Goal: Information Seeking & Learning: Learn about a topic

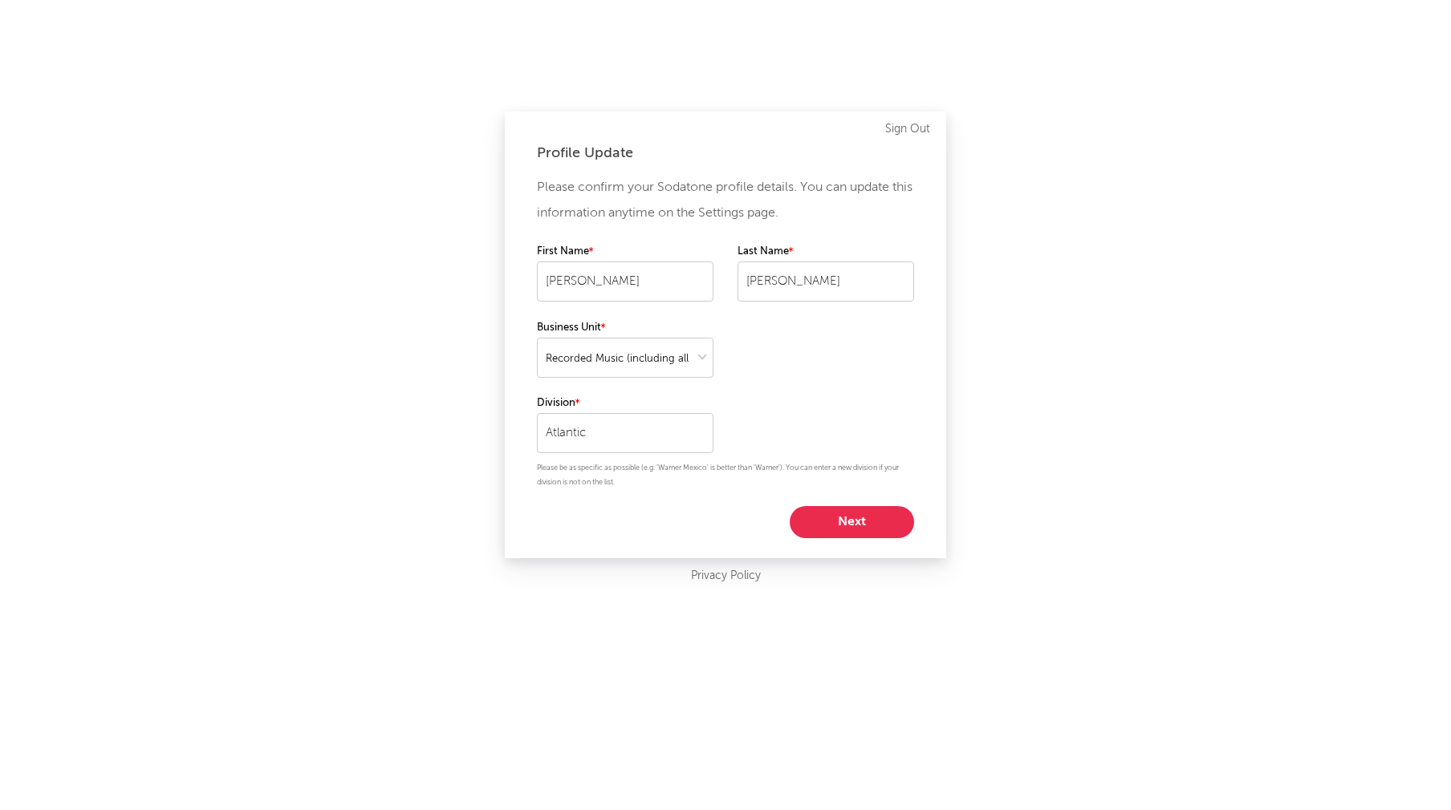
select select "recorded_music"
click at [851, 532] on button "Next" at bounding box center [851, 522] width 124 height 32
select select "director_vp"
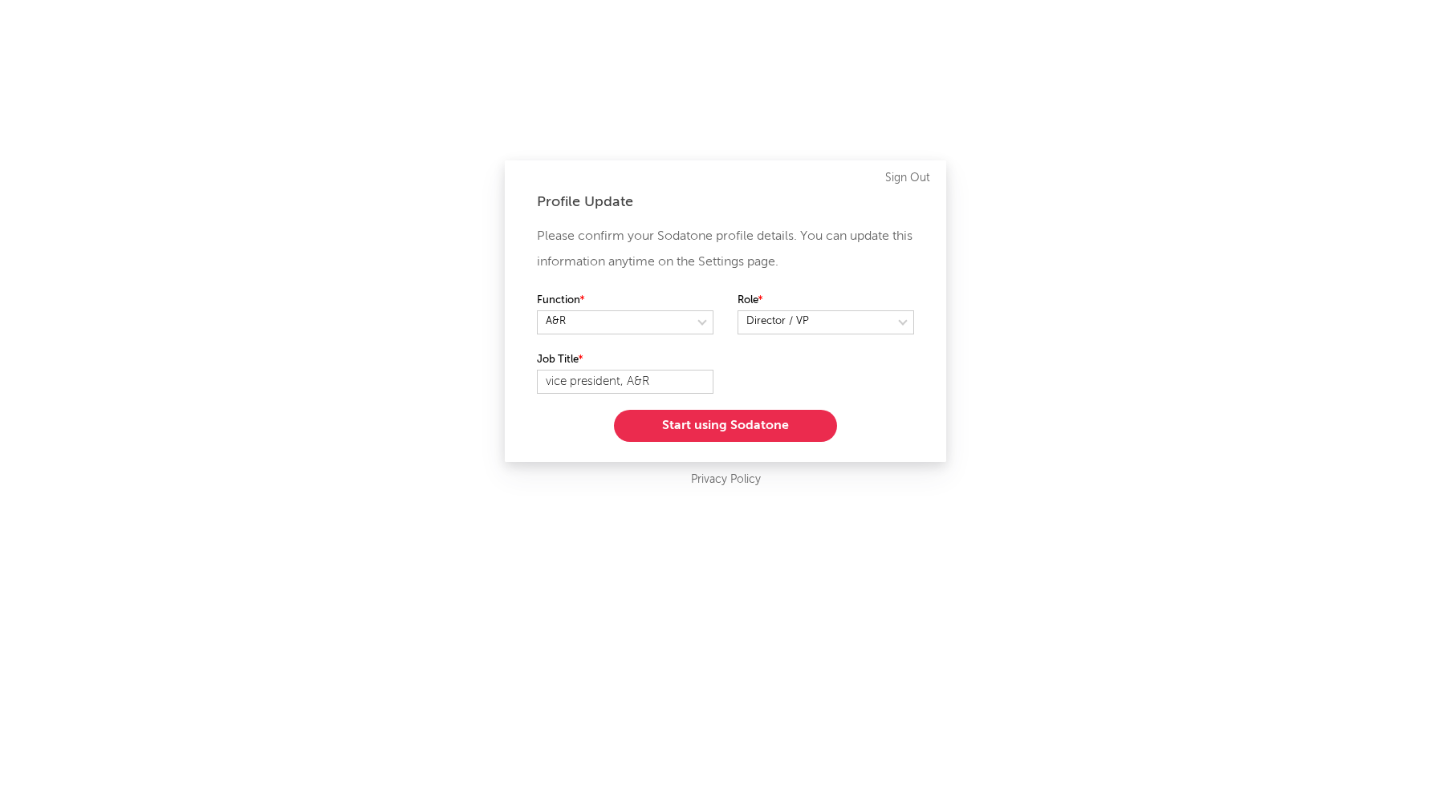
click at [720, 431] on button "Start using Sodatone" at bounding box center [725, 426] width 223 height 32
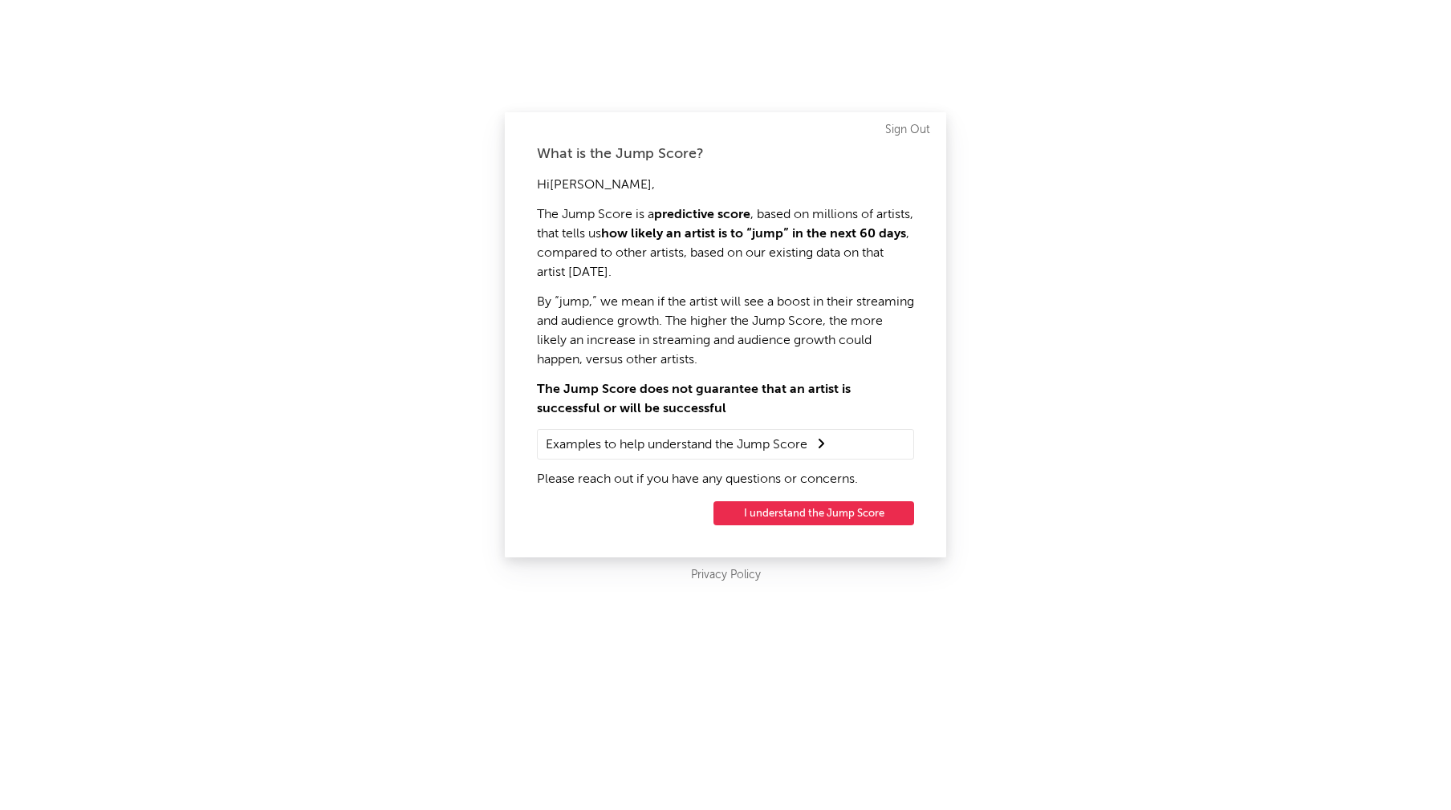
click at [801, 518] on button "I understand the Jump Score" at bounding box center [813, 513] width 201 height 24
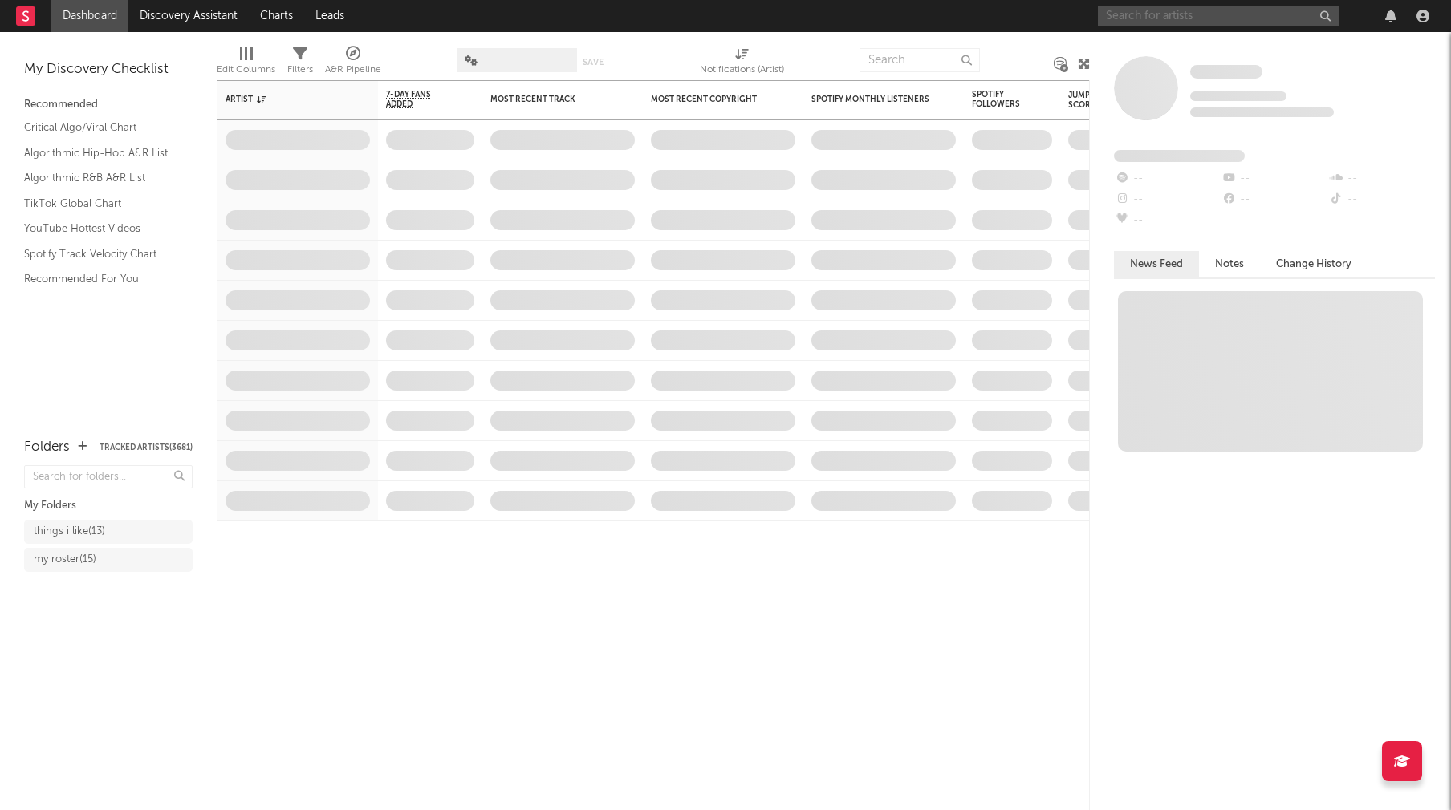
click at [1145, 18] on input "text" at bounding box center [1218, 16] width 241 height 20
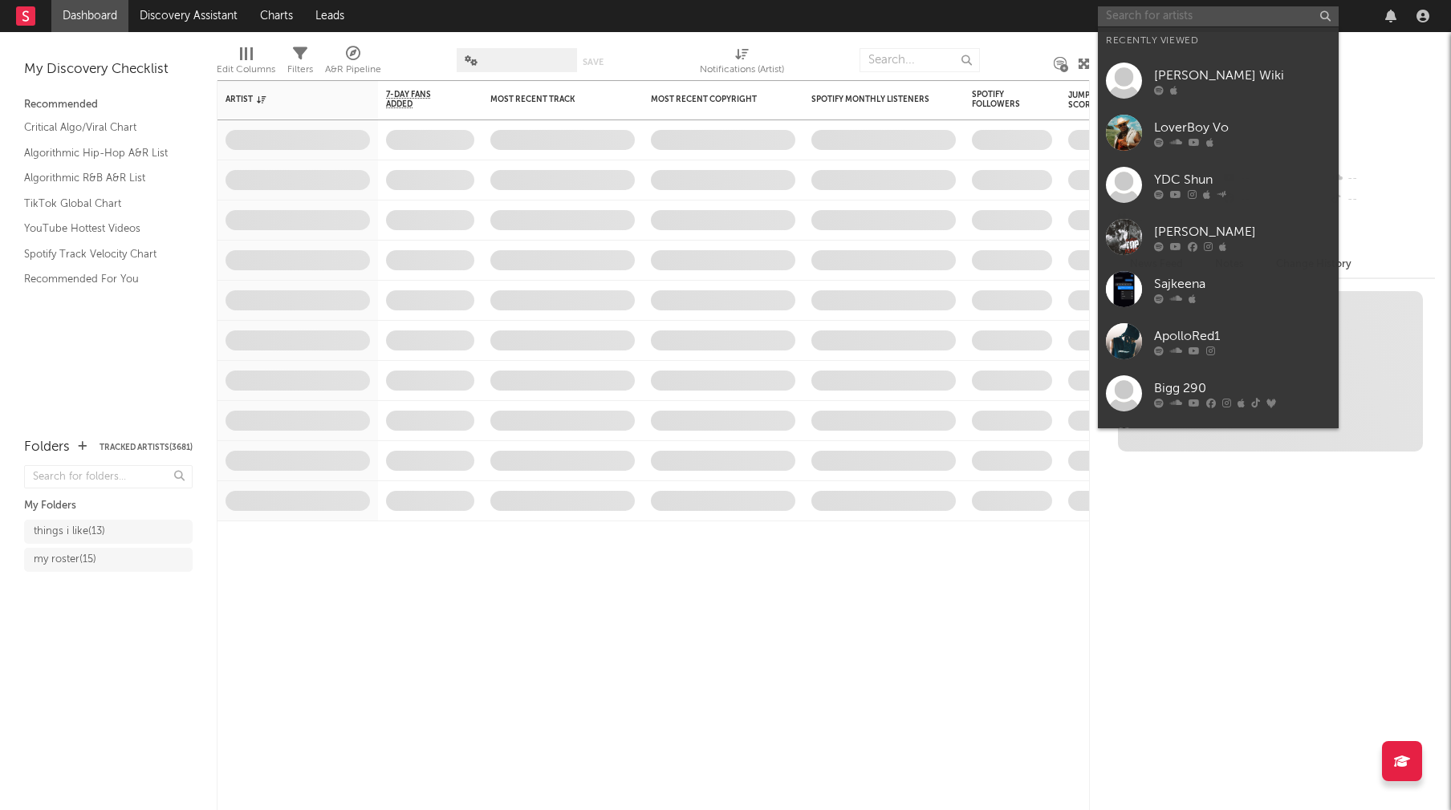
paste input "gomi"
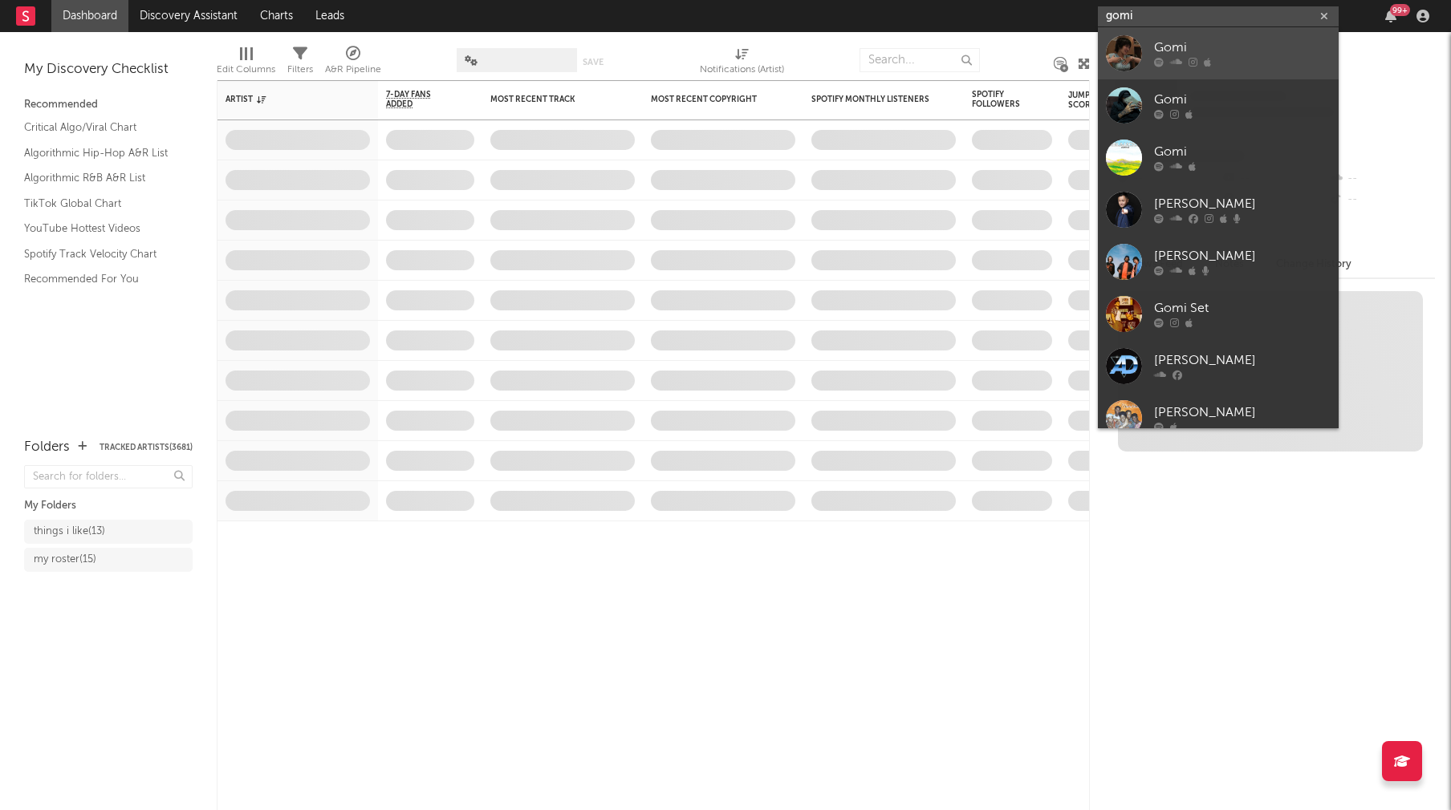
type input "gomi"
click at [1203, 39] on div "Gomi" at bounding box center [1242, 48] width 177 height 19
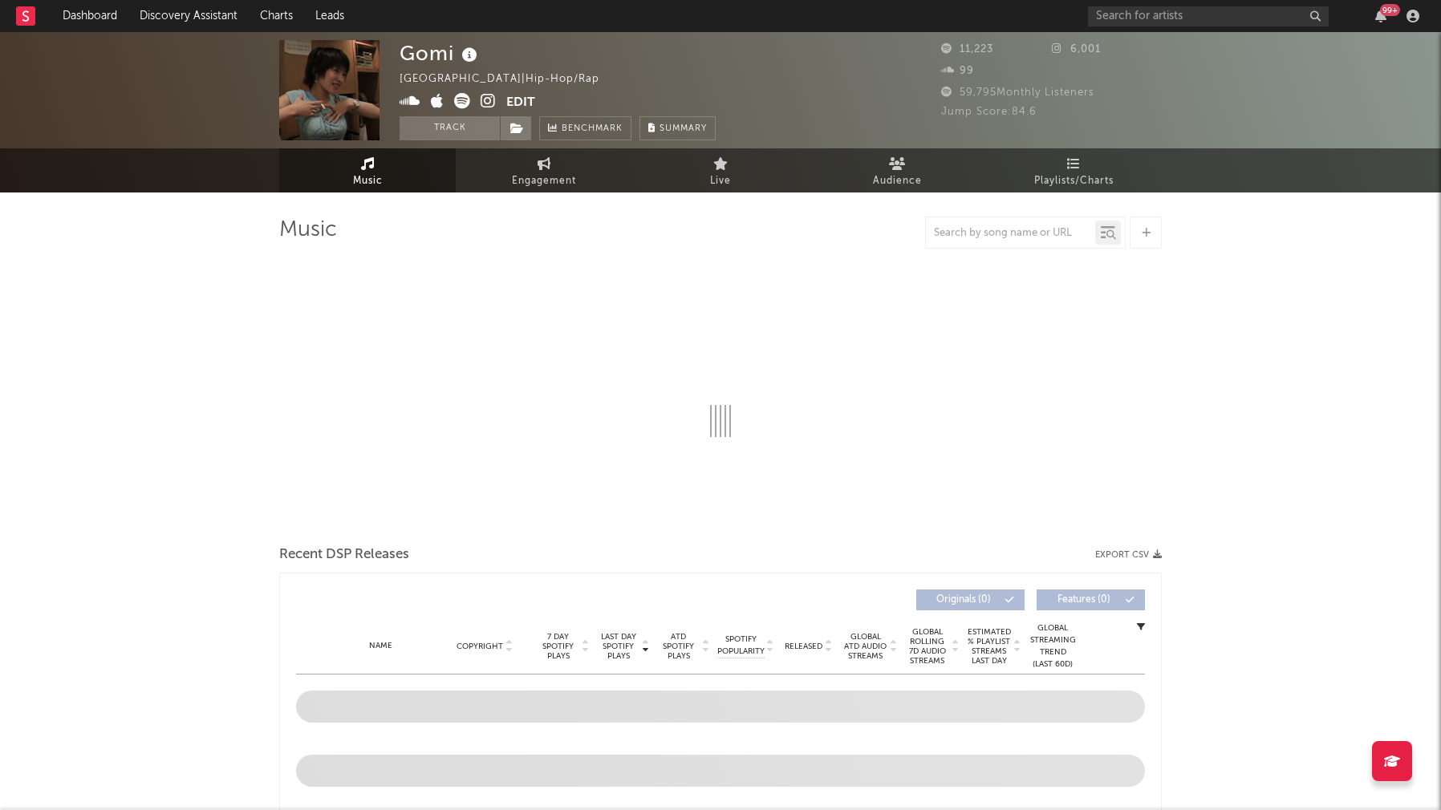
select select "6m"
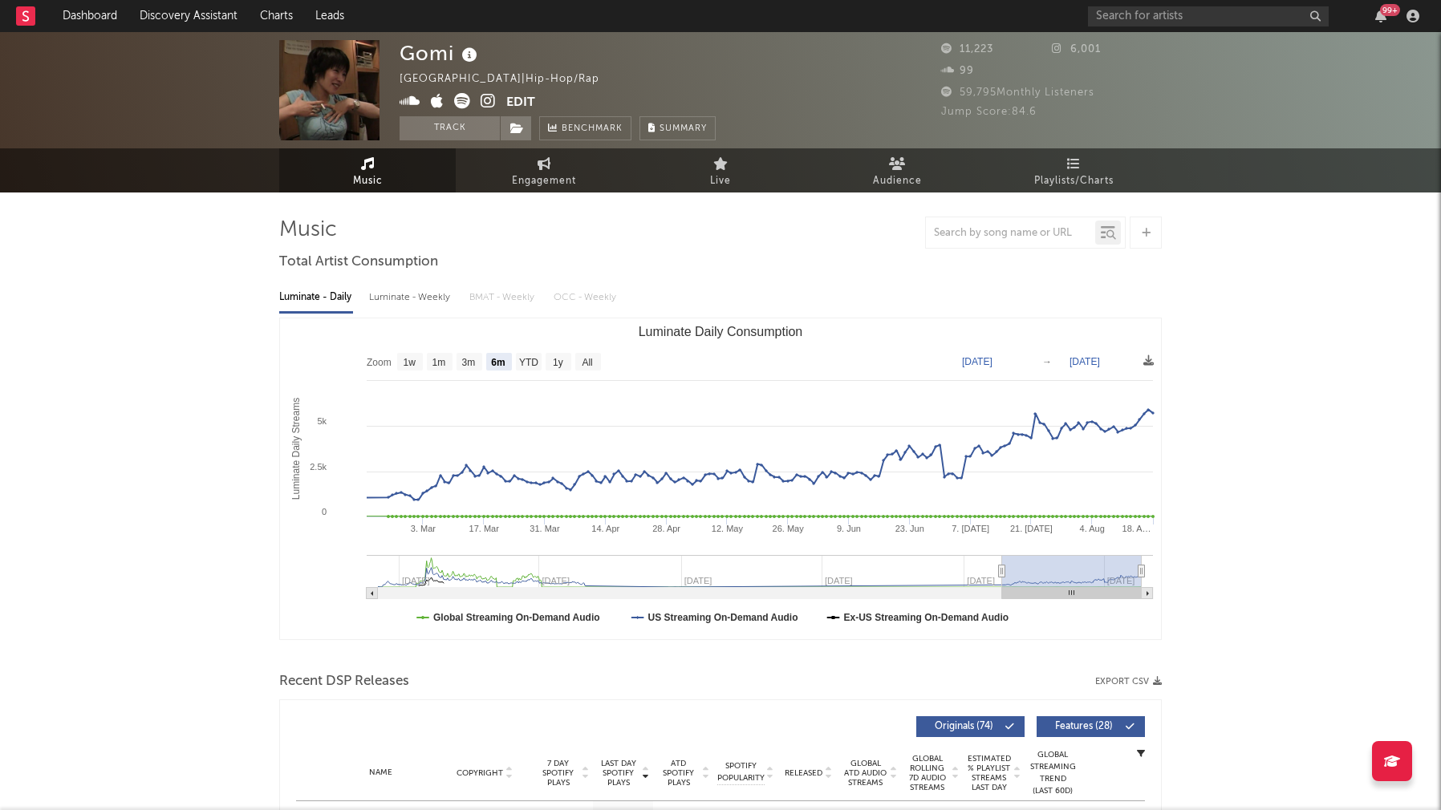
click at [493, 102] on icon at bounding box center [488, 101] width 15 height 16
click at [485, 102] on icon at bounding box center [488, 101] width 15 height 16
click at [379, 300] on div "Luminate - Weekly" at bounding box center [411, 297] width 84 height 27
select select "1w"
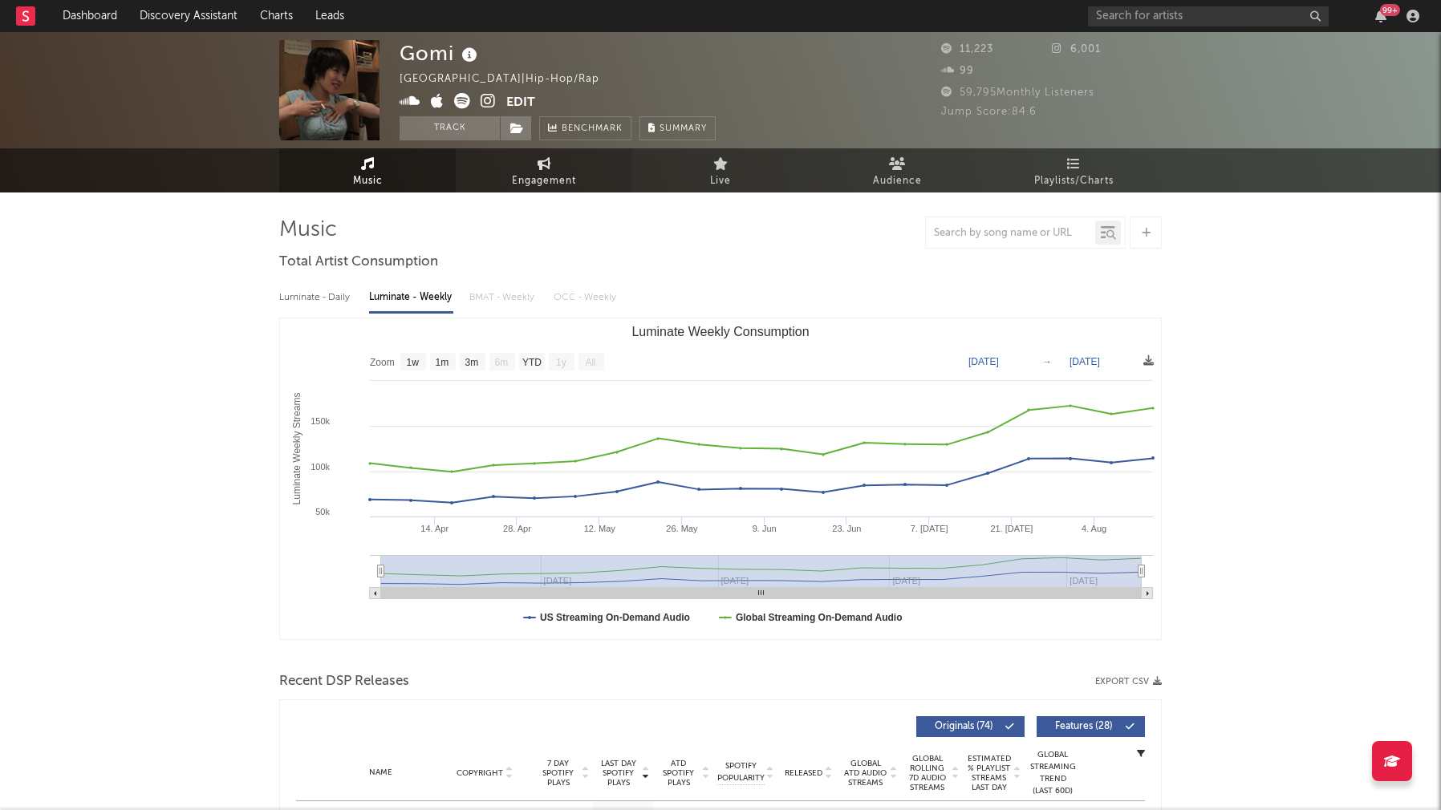
click at [539, 179] on span "Engagement" at bounding box center [544, 181] width 64 height 19
select select "1w"
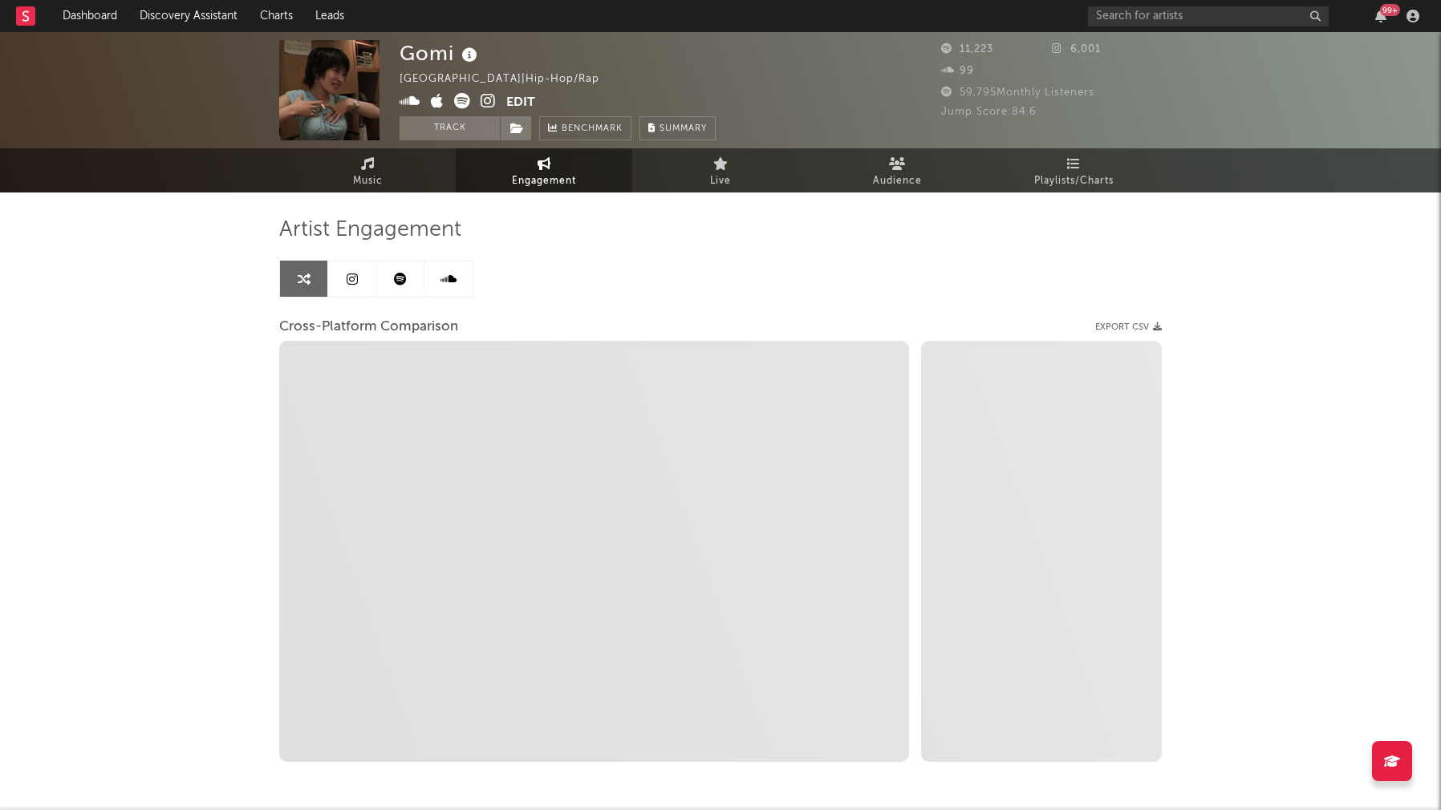
select select "1m"
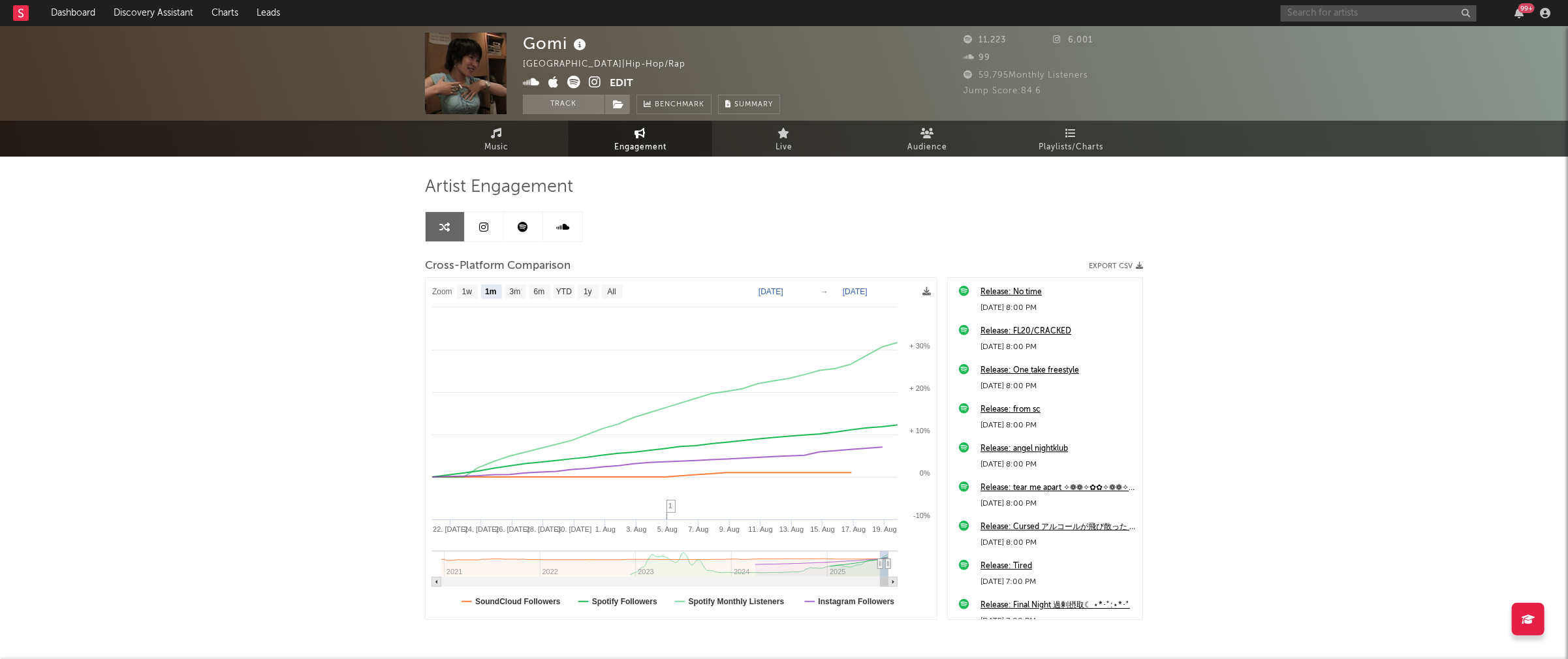
click at [1180, 10] on input "text" at bounding box center [1378, 13] width 196 height 16
paste input "melvitto"
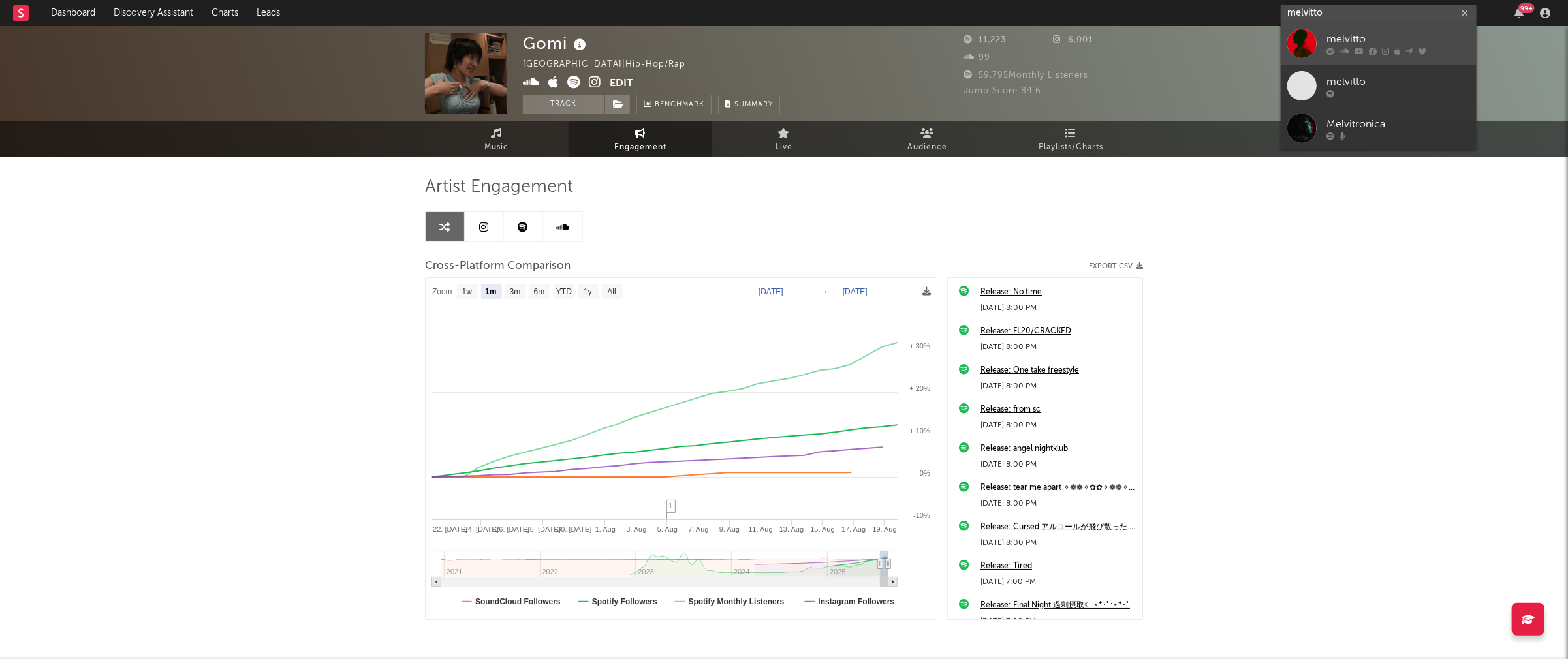
type input "melvitto"
click at [1180, 28] on link "melvitto" at bounding box center [1378, 43] width 196 height 42
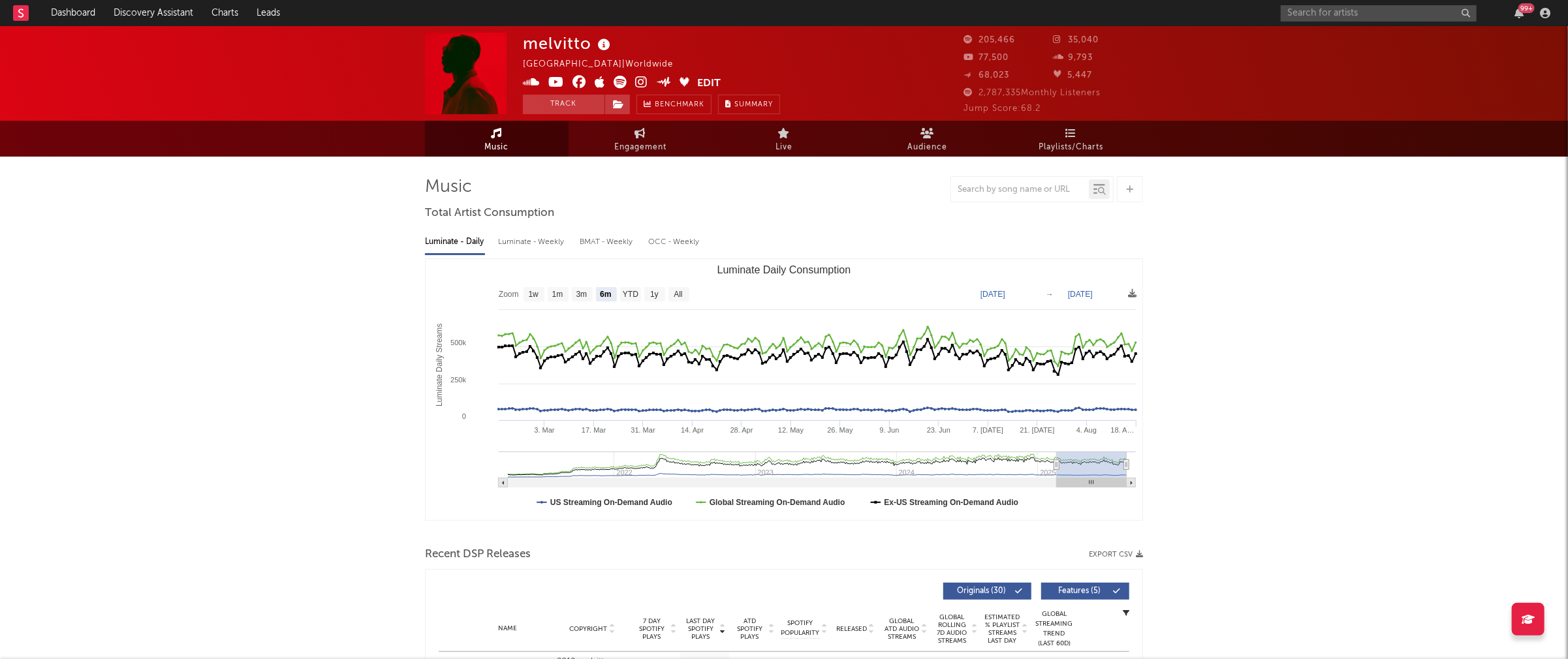
select select "6m"
click at [551, 240] on div "Luminate - Weekly" at bounding box center [532, 242] width 68 height 22
select select "6m"
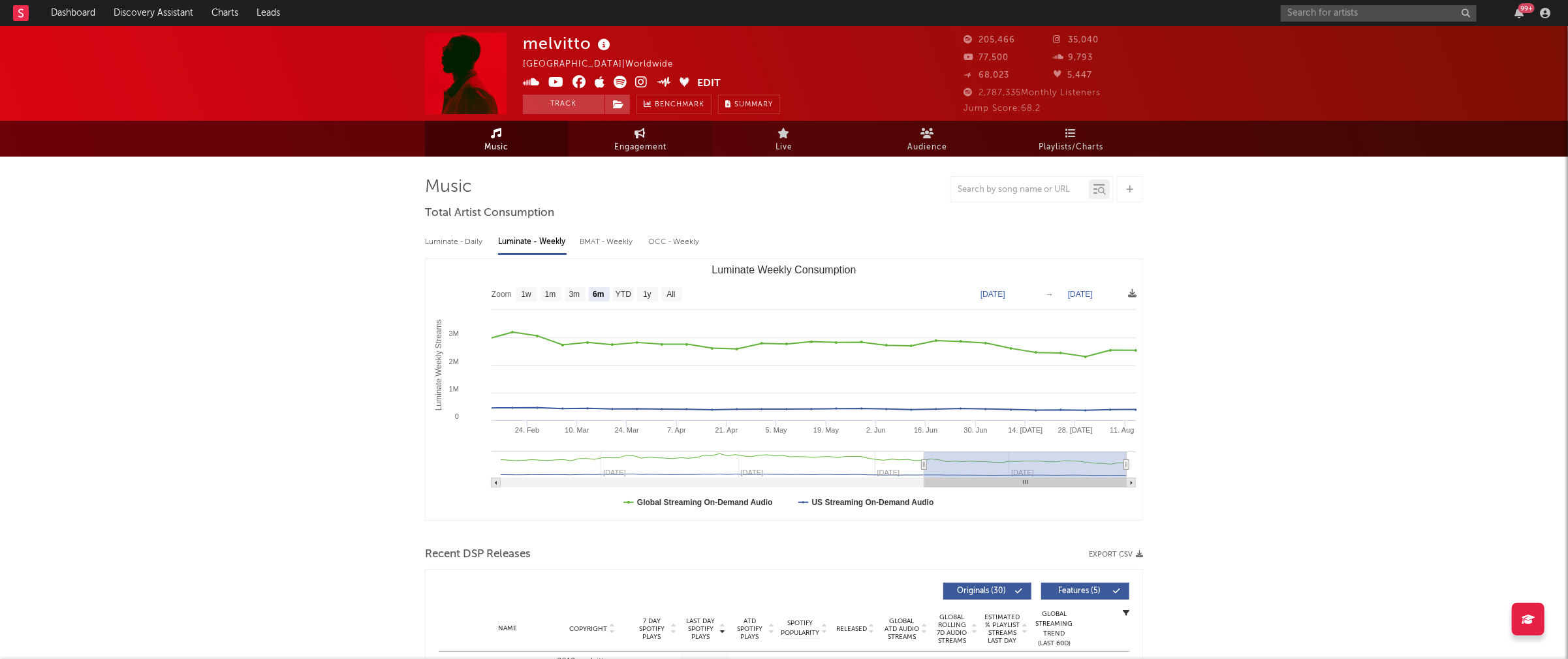
click at [641, 146] on span "Engagement" at bounding box center [640, 147] width 52 height 15
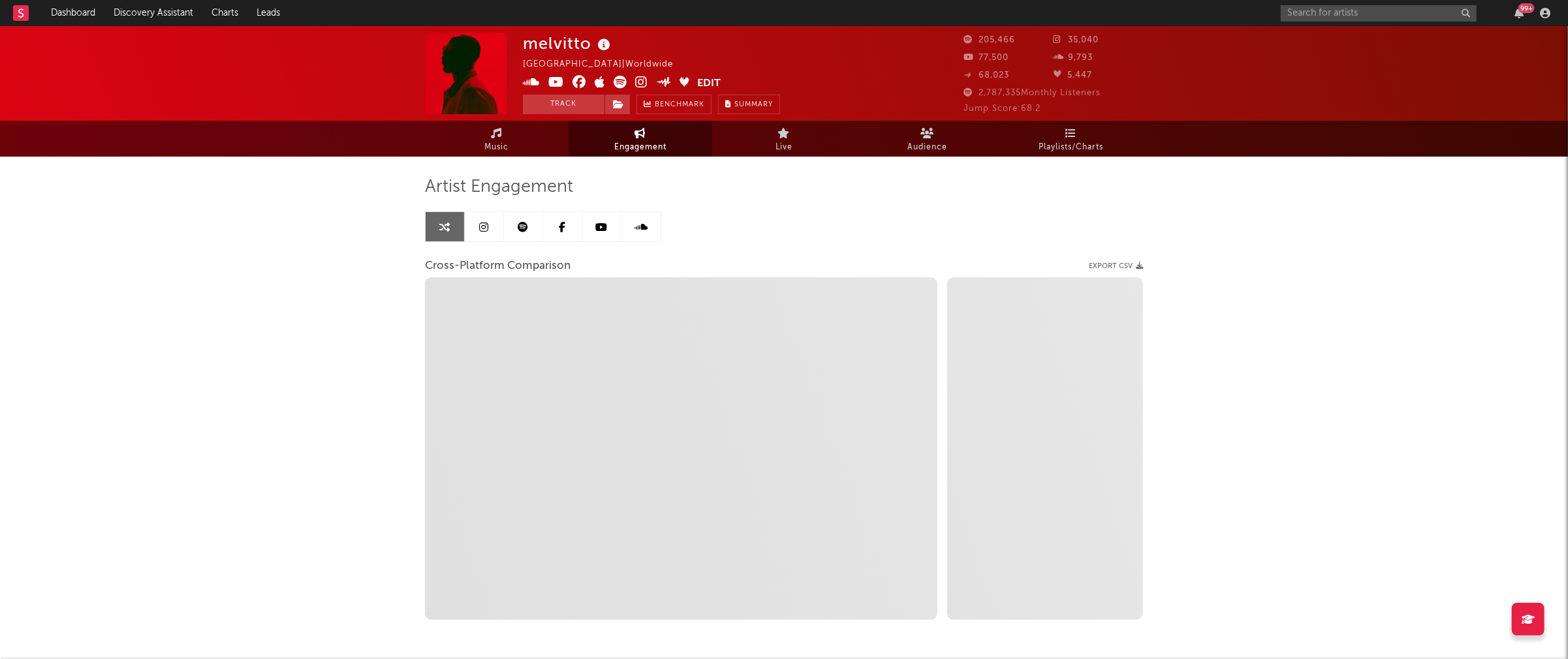
select select "1w"
select select "1m"
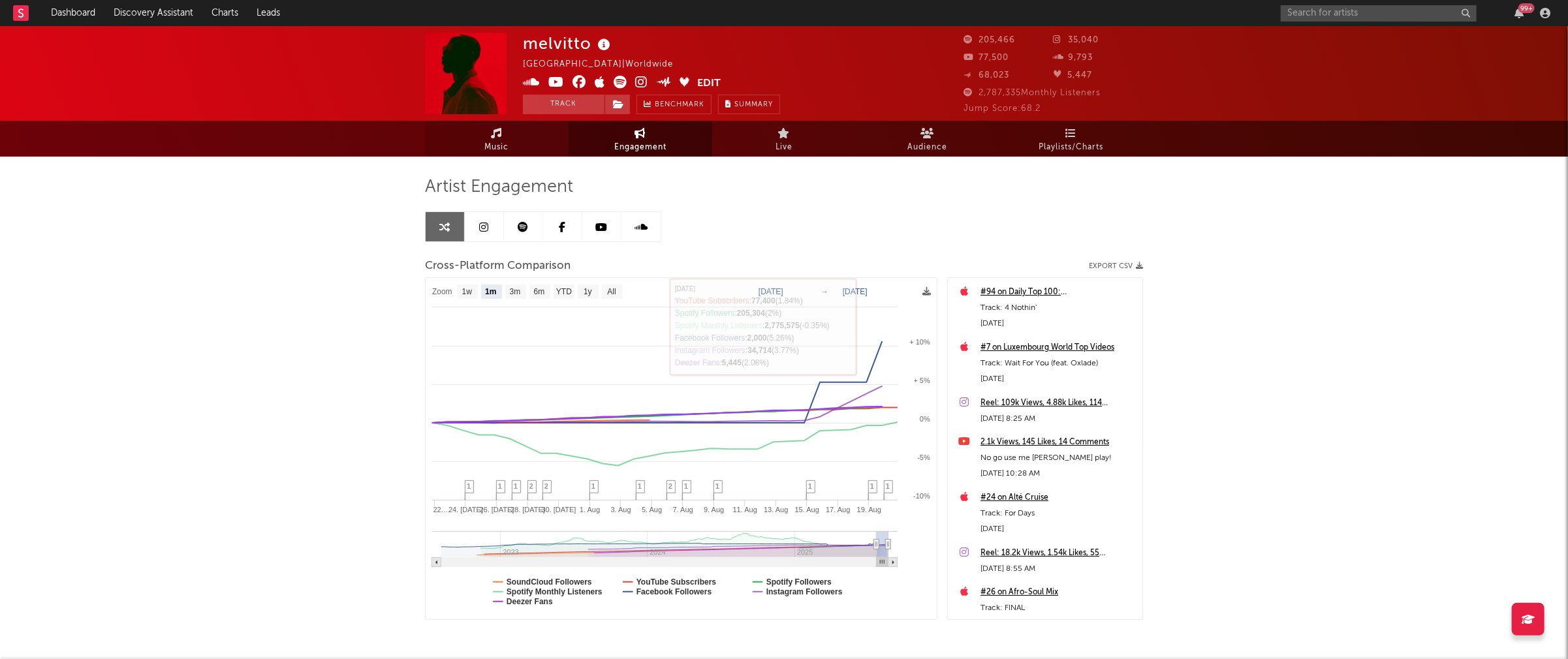
click at [475, 137] on link "Music" at bounding box center [496, 138] width 144 height 36
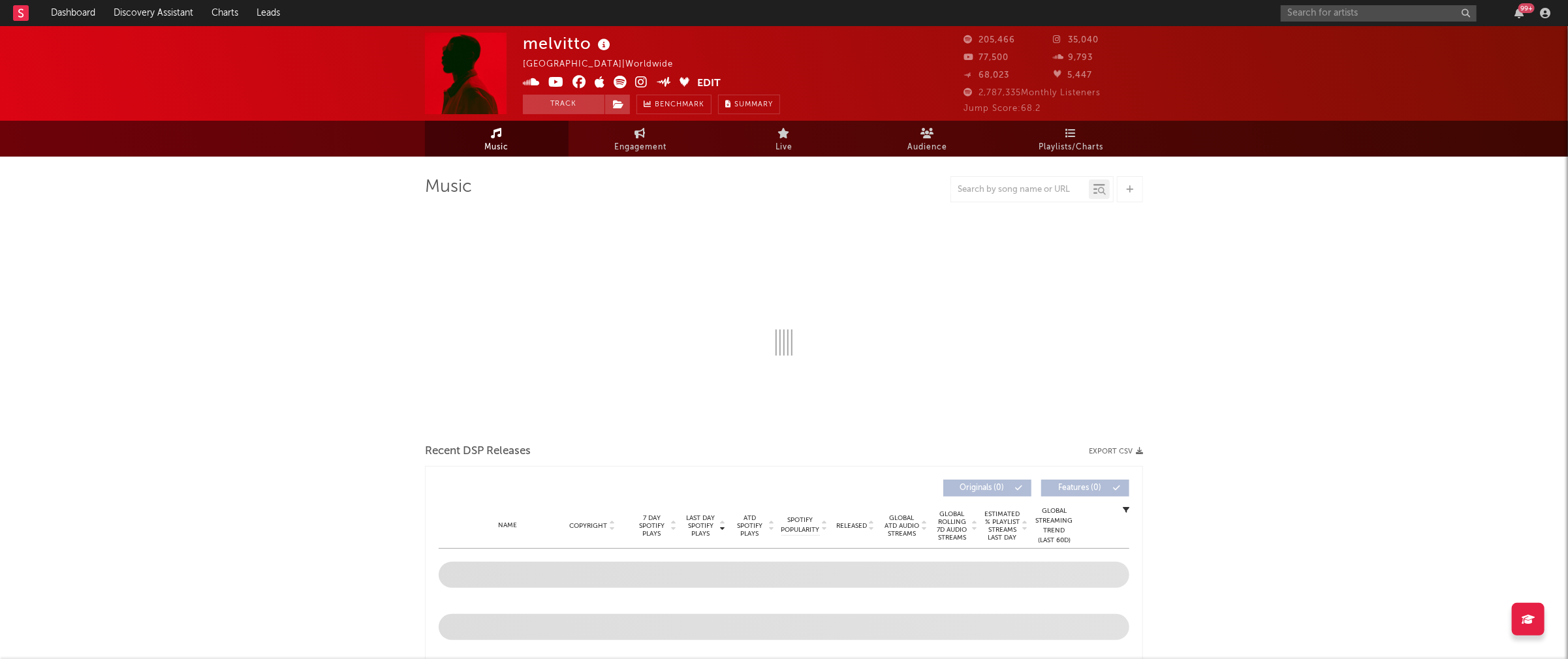
select select "6m"
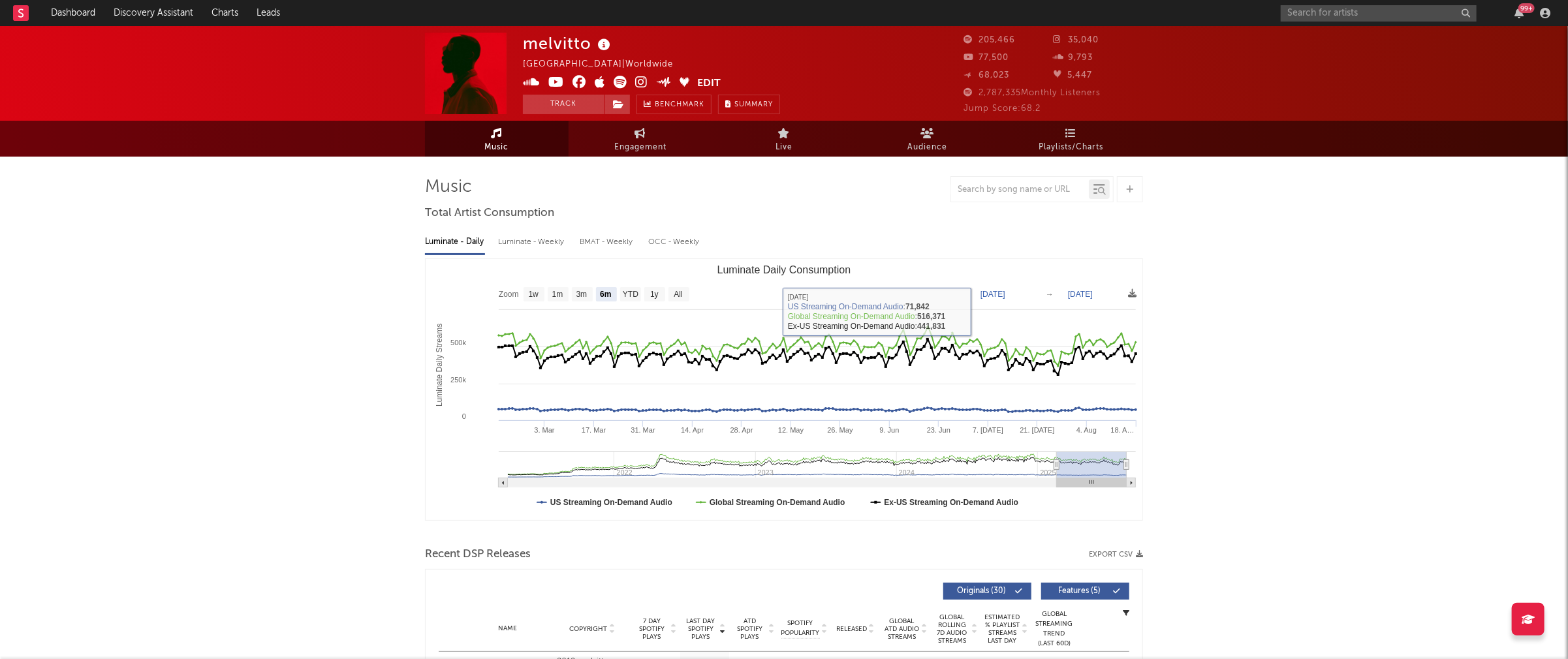
click at [523, 239] on div "Luminate - Weekly" at bounding box center [532, 242] width 68 height 22
select select "6m"
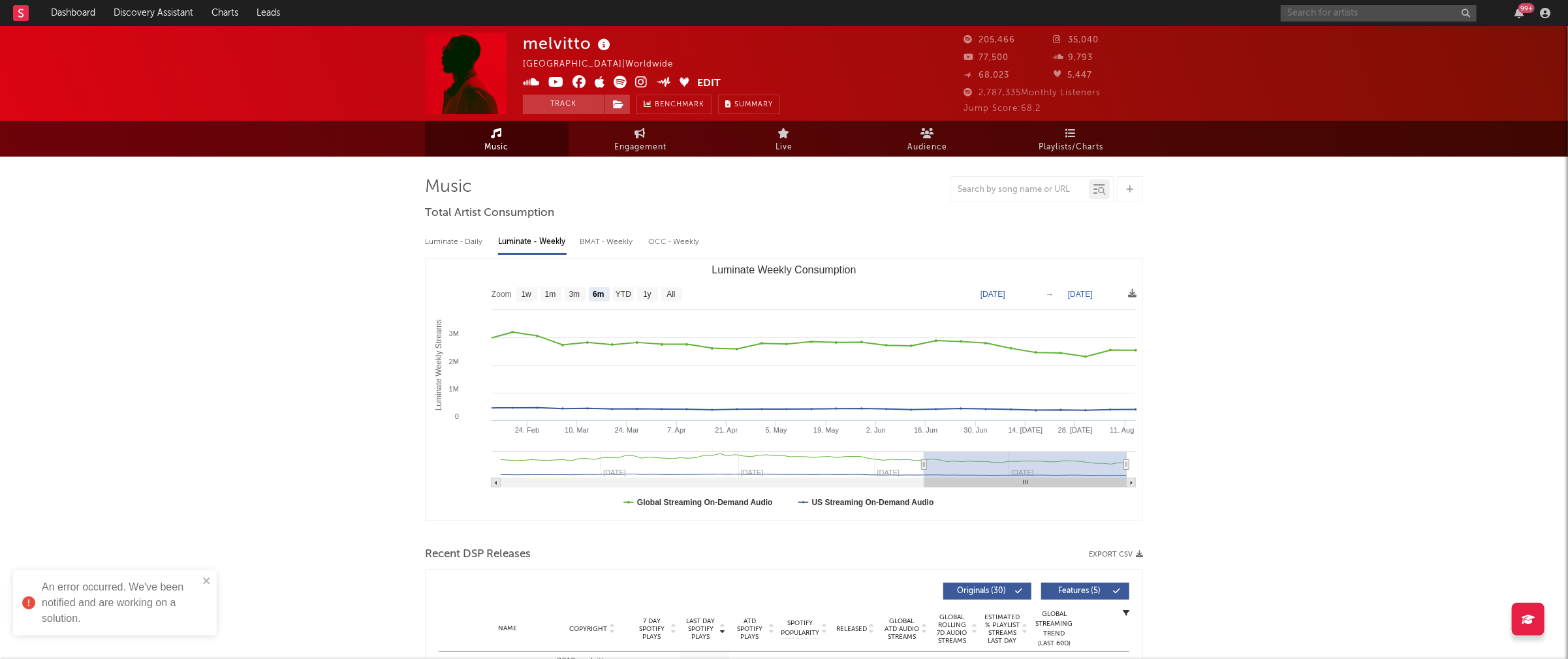
click at [1180, 10] on input "text" at bounding box center [1378, 13] width 196 height 16
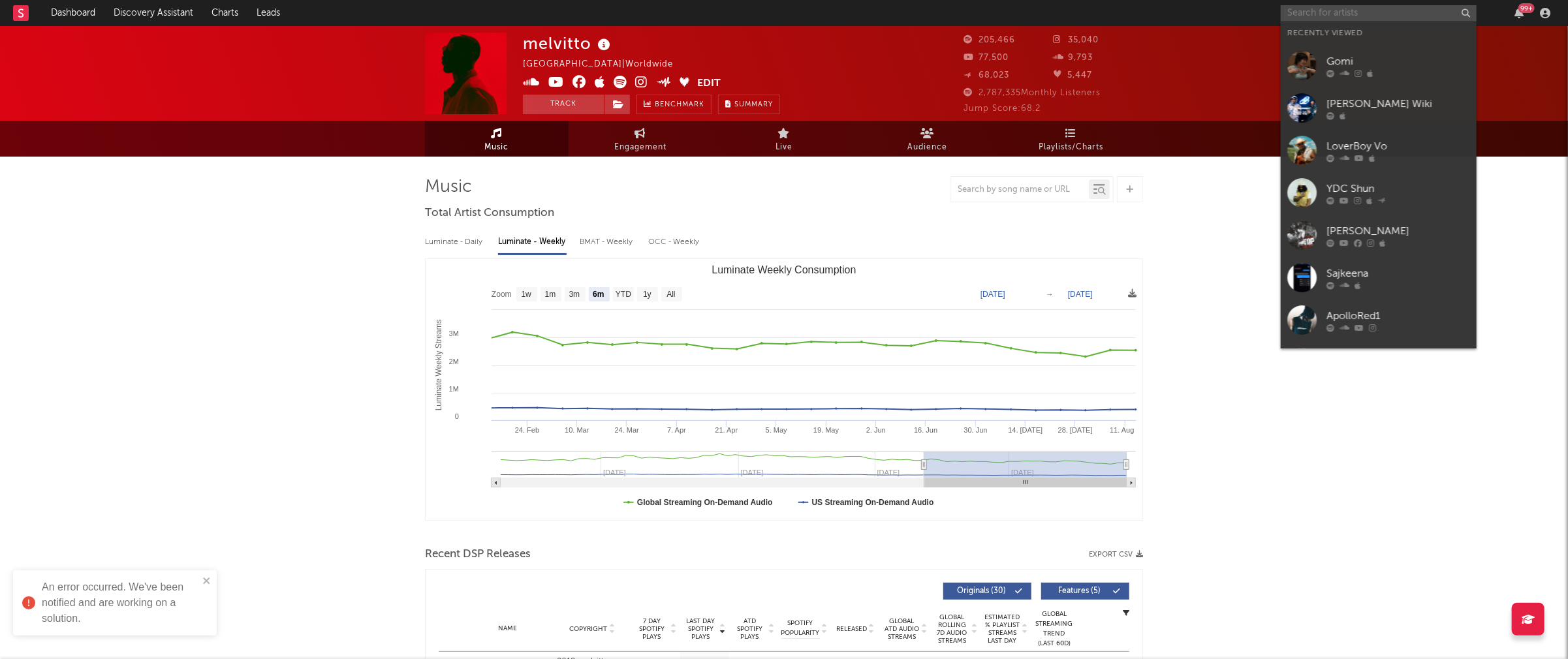
paste input "[PERSON_NAME]"
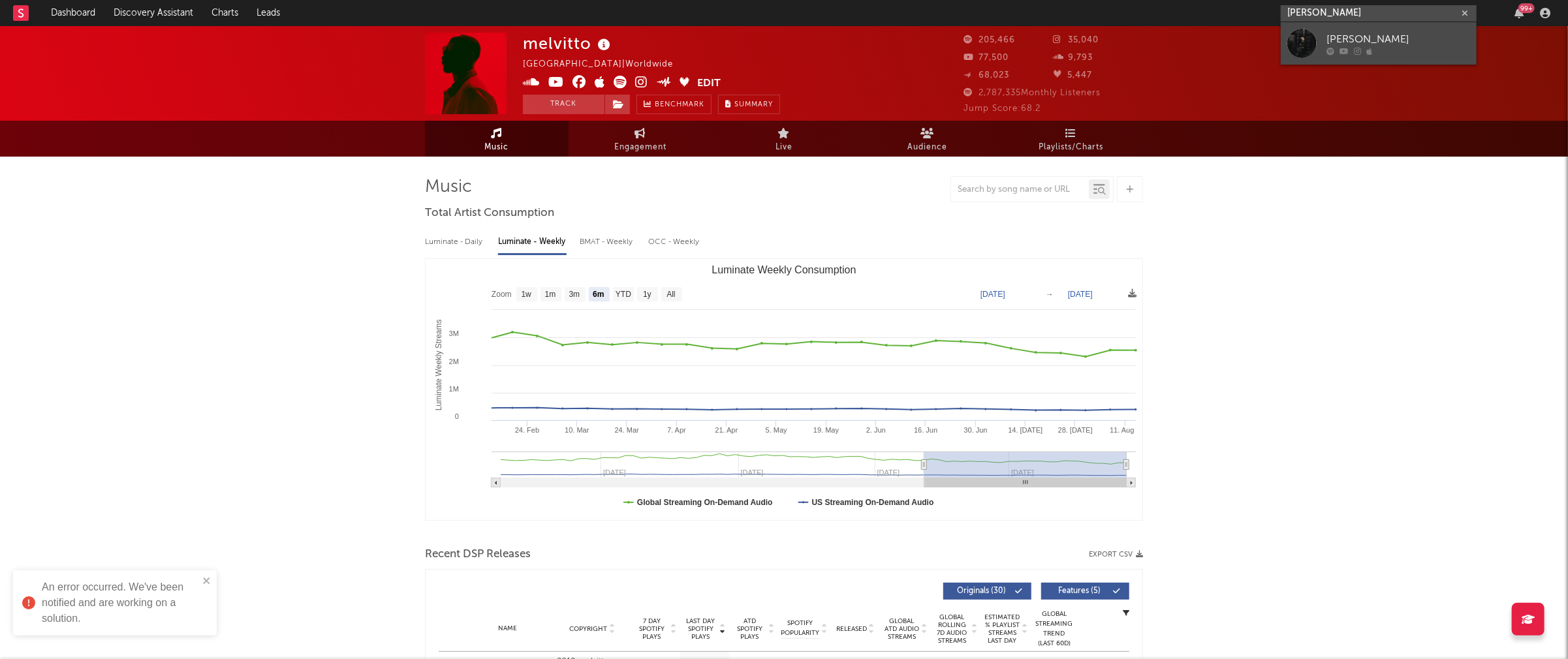
type input "[PERSON_NAME]"
click at [1180, 33] on div "[PERSON_NAME]" at bounding box center [1398, 39] width 144 height 15
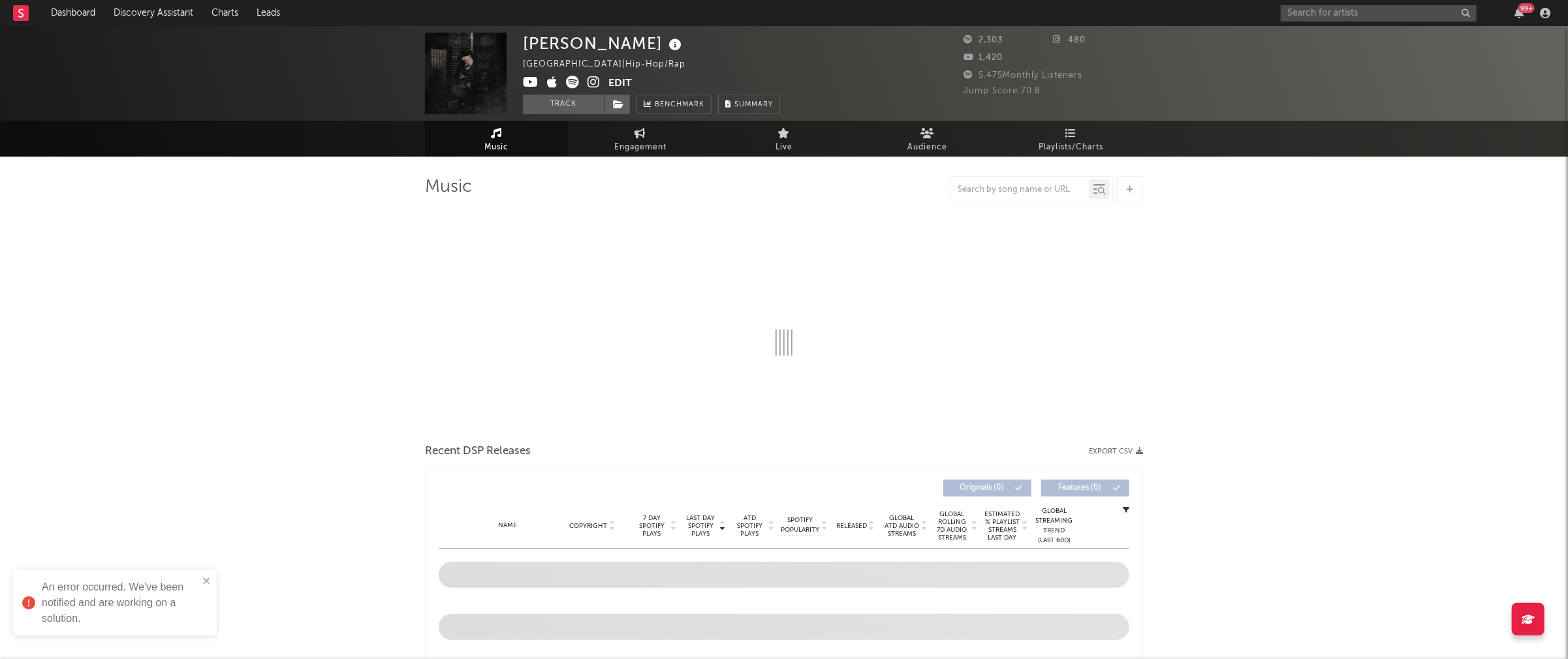
select select "1w"
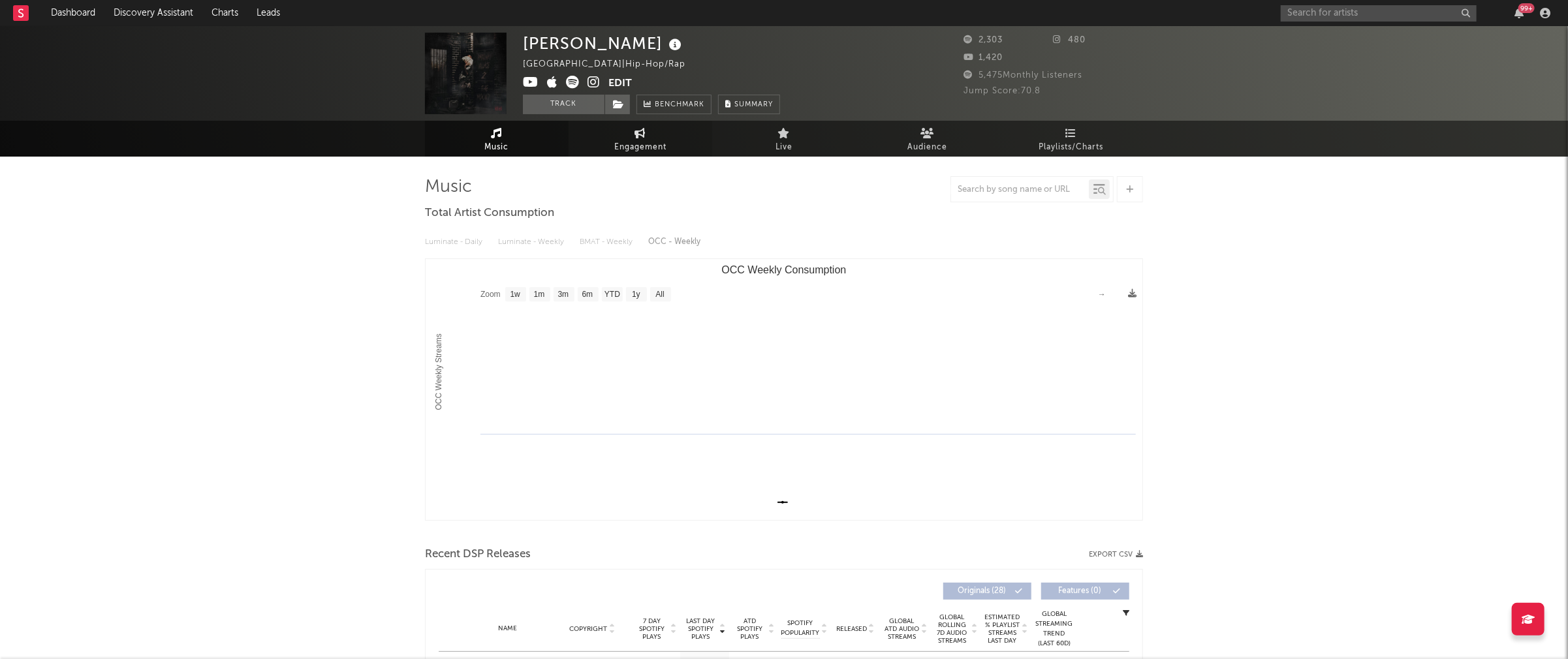
click at [632, 144] on span "Engagement" at bounding box center [640, 147] width 52 height 15
select select "1w"
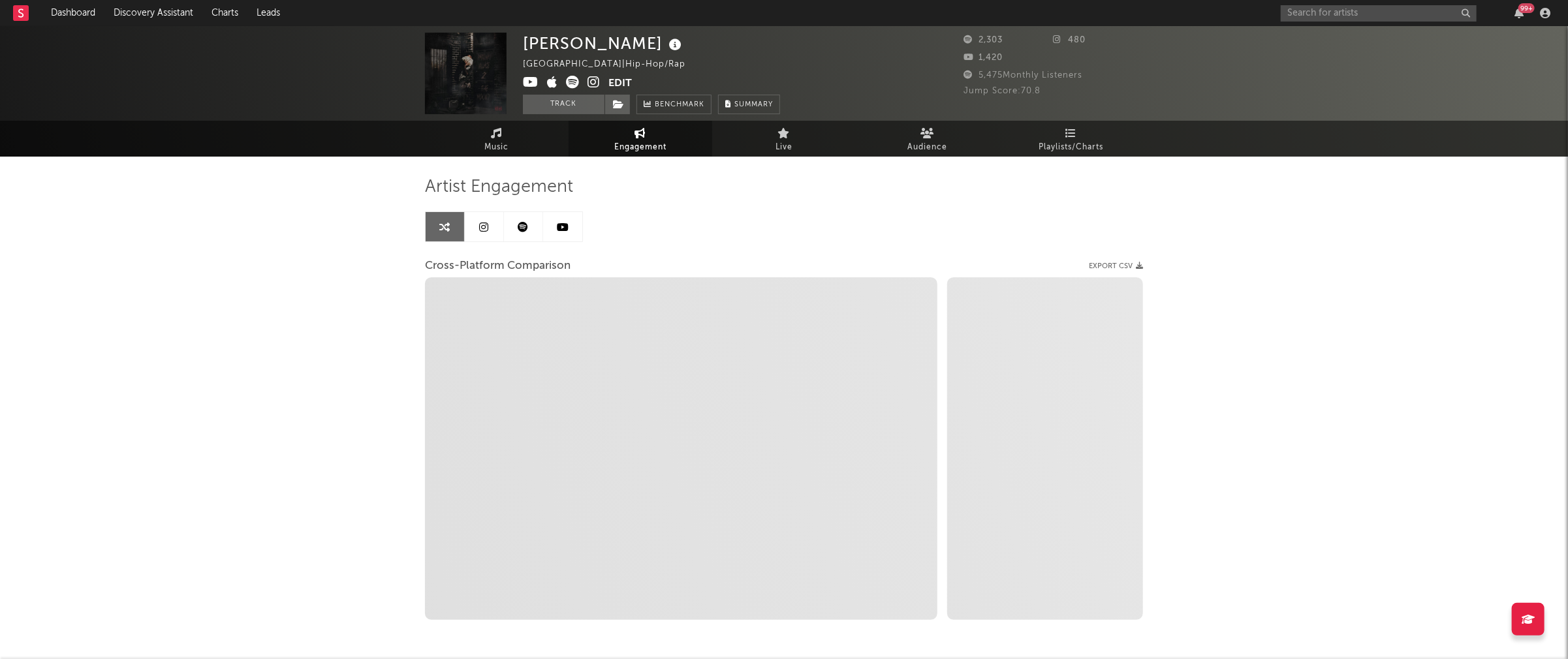
click at [595, 81] on icon at bounding box center [593, 82] width 12 height 13
select select "1m"
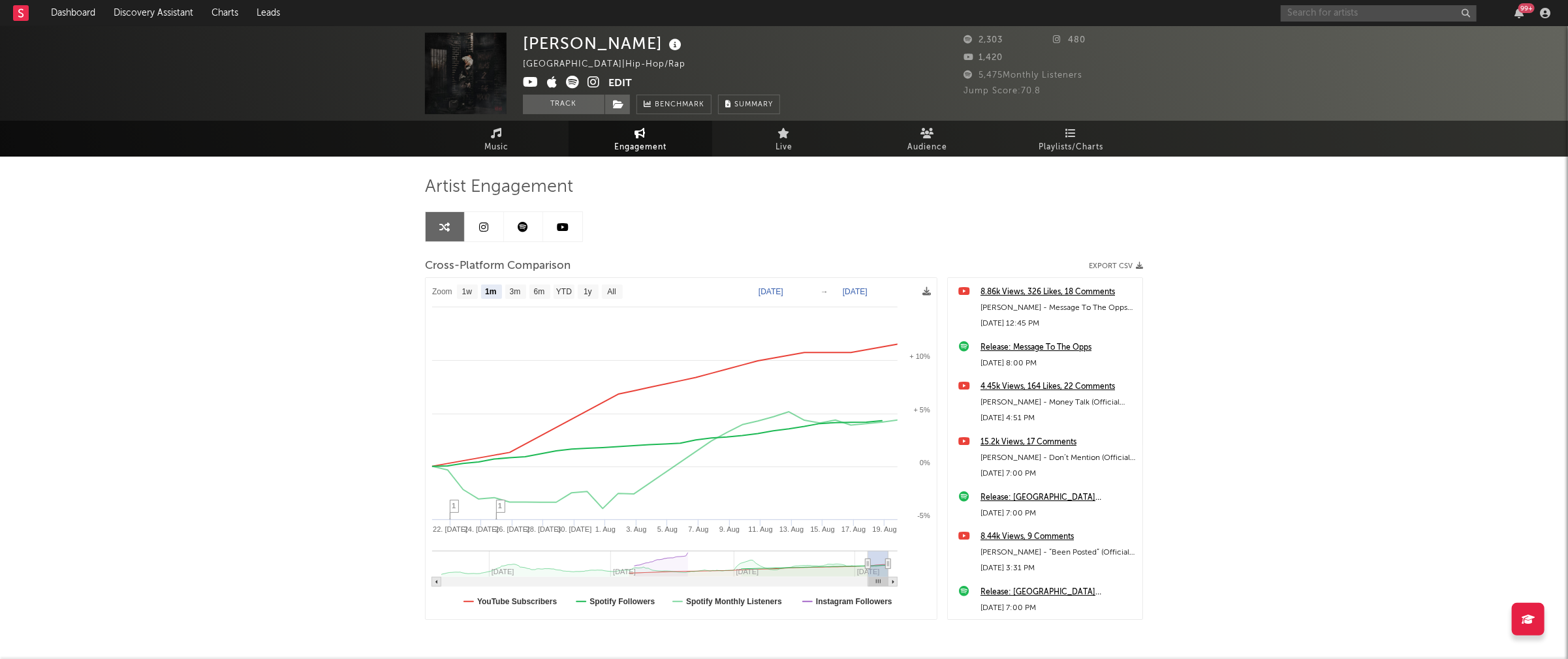
click at [1180, 15] on input "text" at bounding box center [1378, 13] width 196 height 16
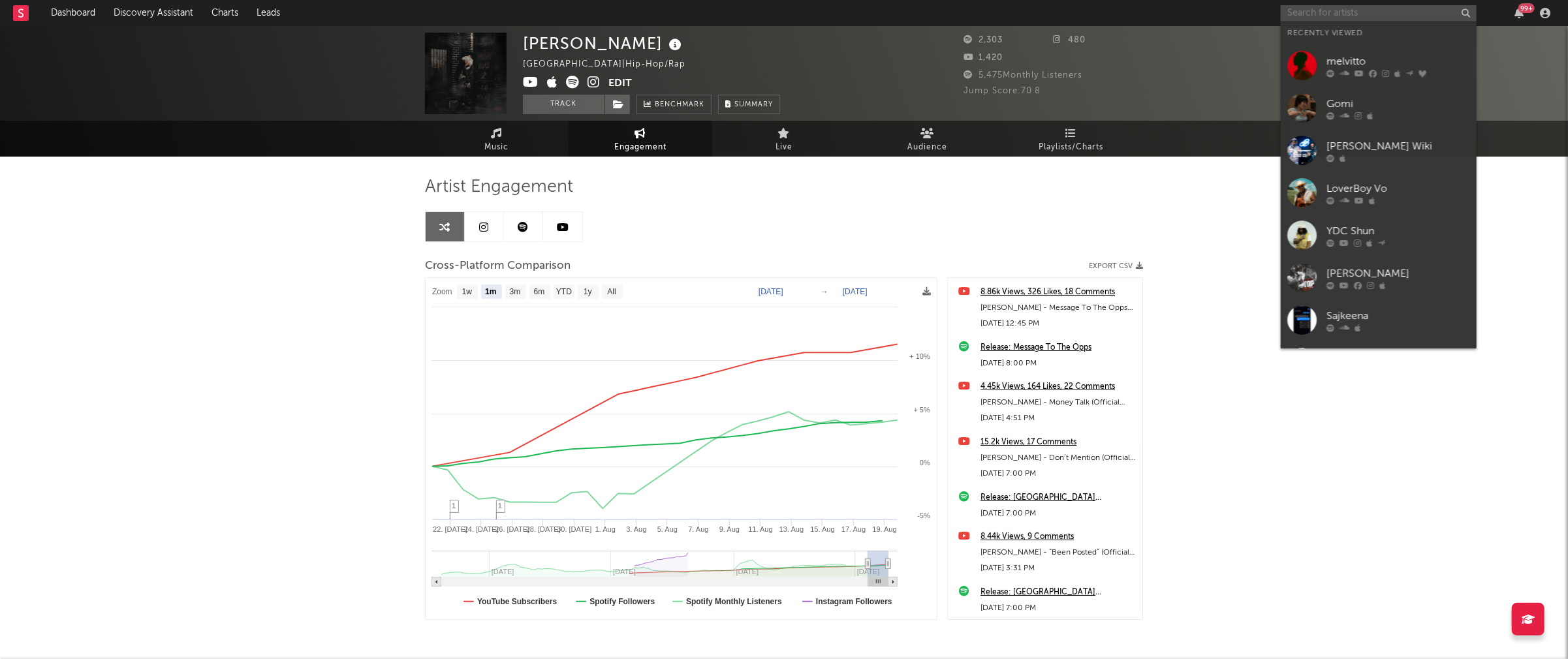
paste input "Moneydw"
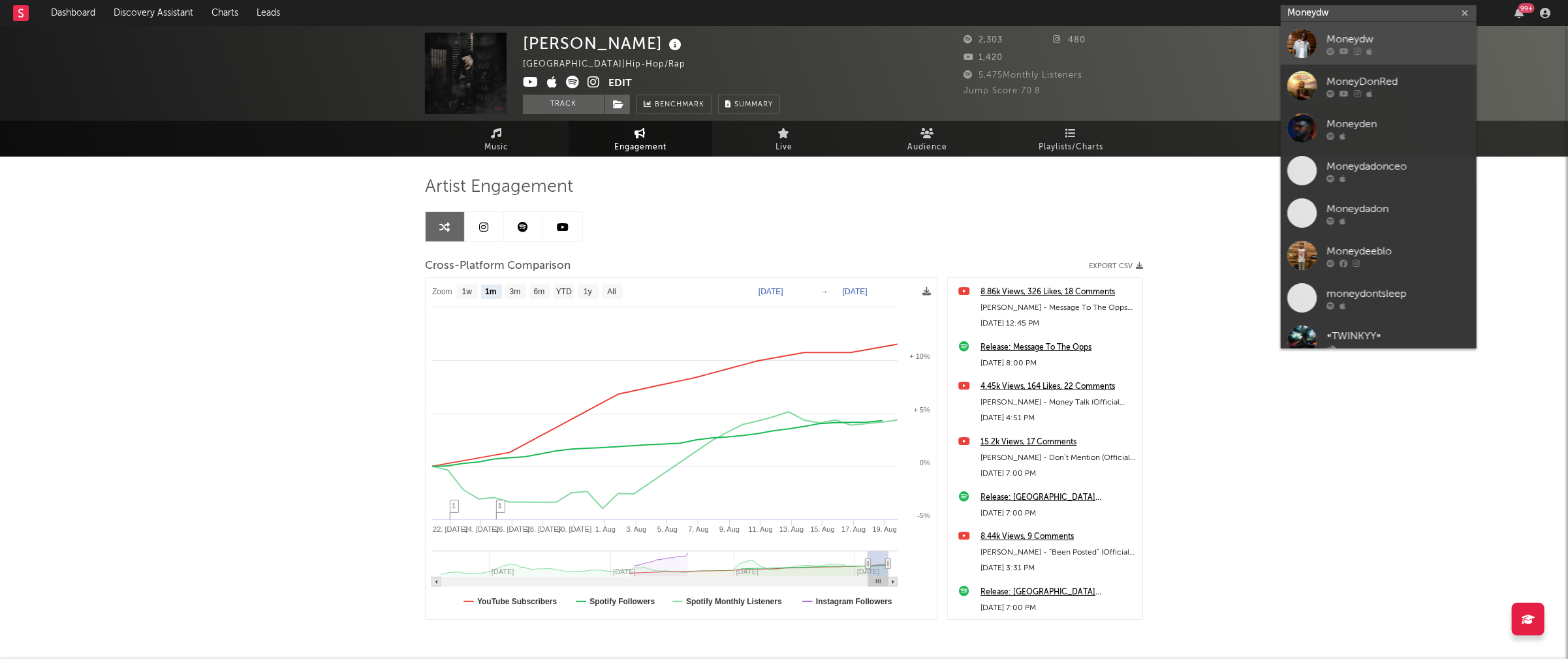
type input "Moneydw"
click at [1180, 33] on div "Moneydw" at bounding box center [1398, 39] width 144 height 15
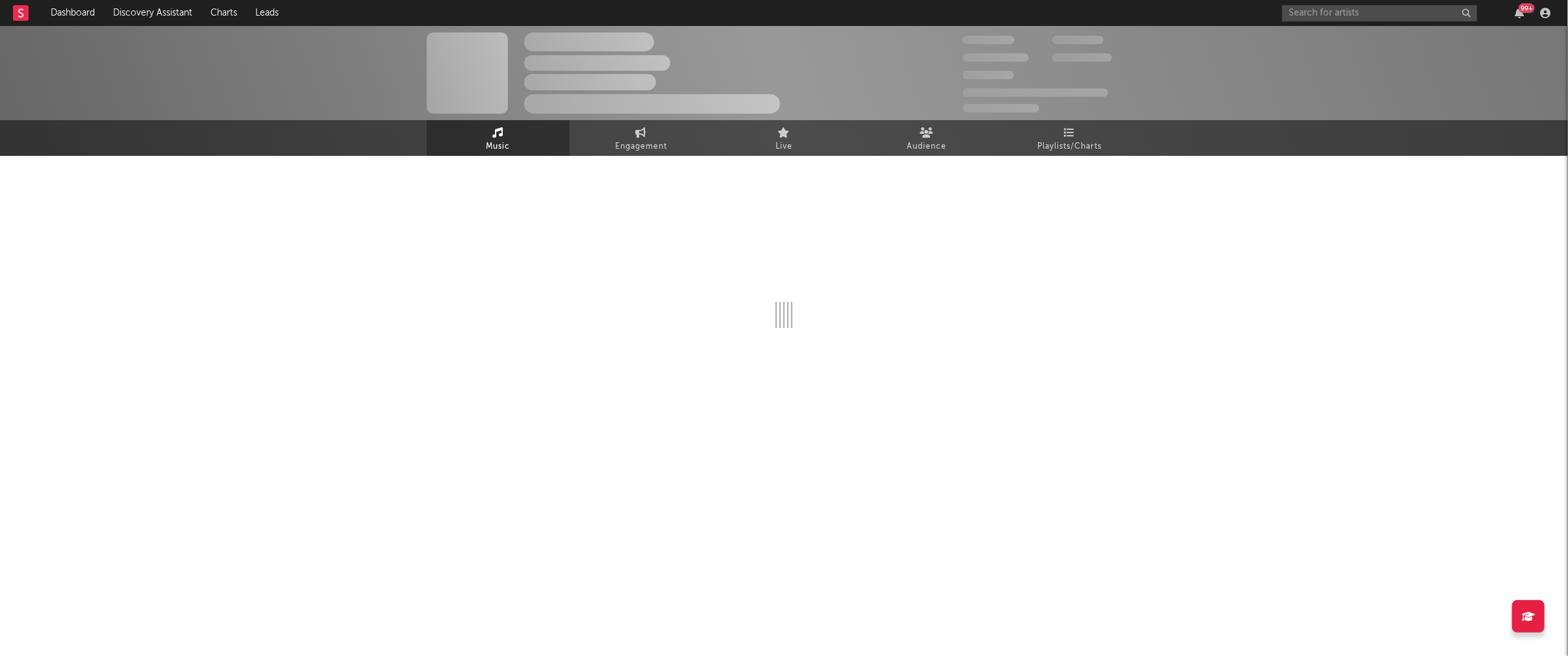
select select "6m"
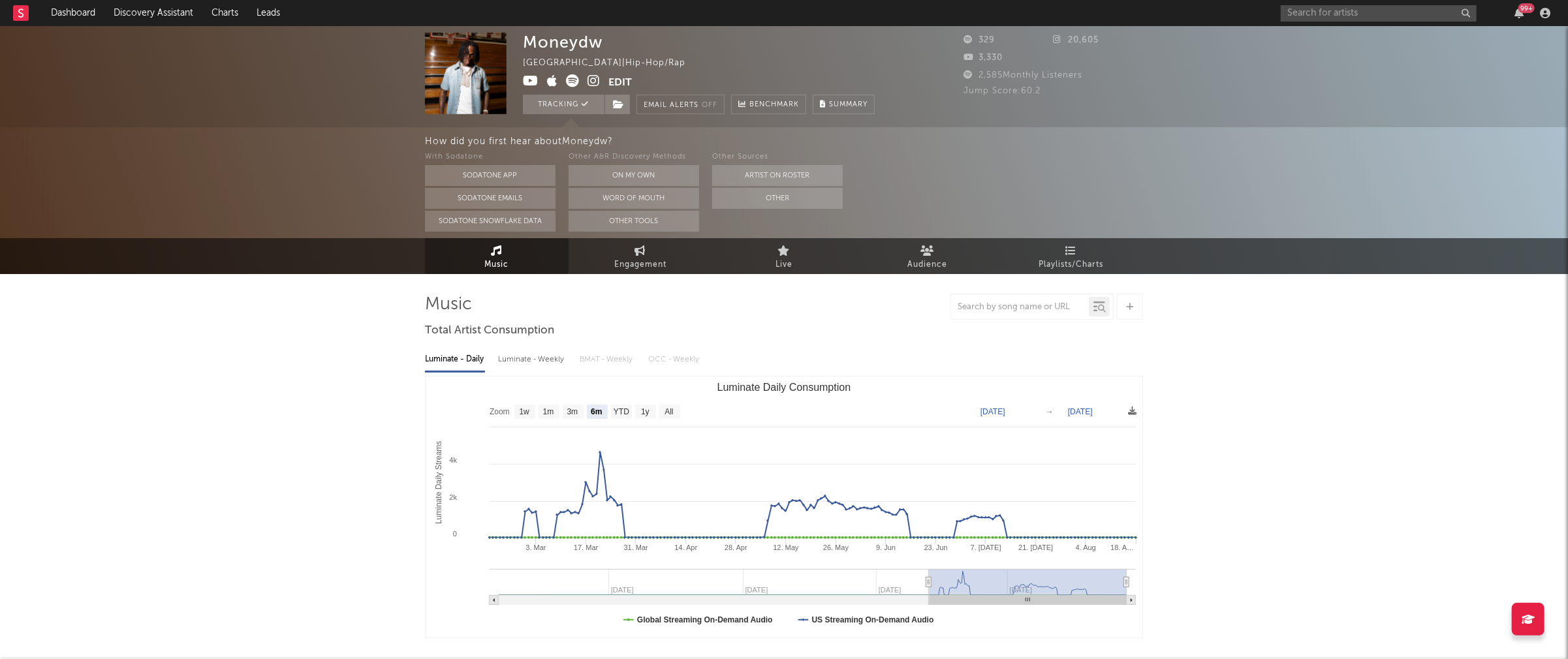
click at [533, 362] on div "Luminate - Weekly" at bounding box center [532, 359] width 68 height 22
select select "6m"
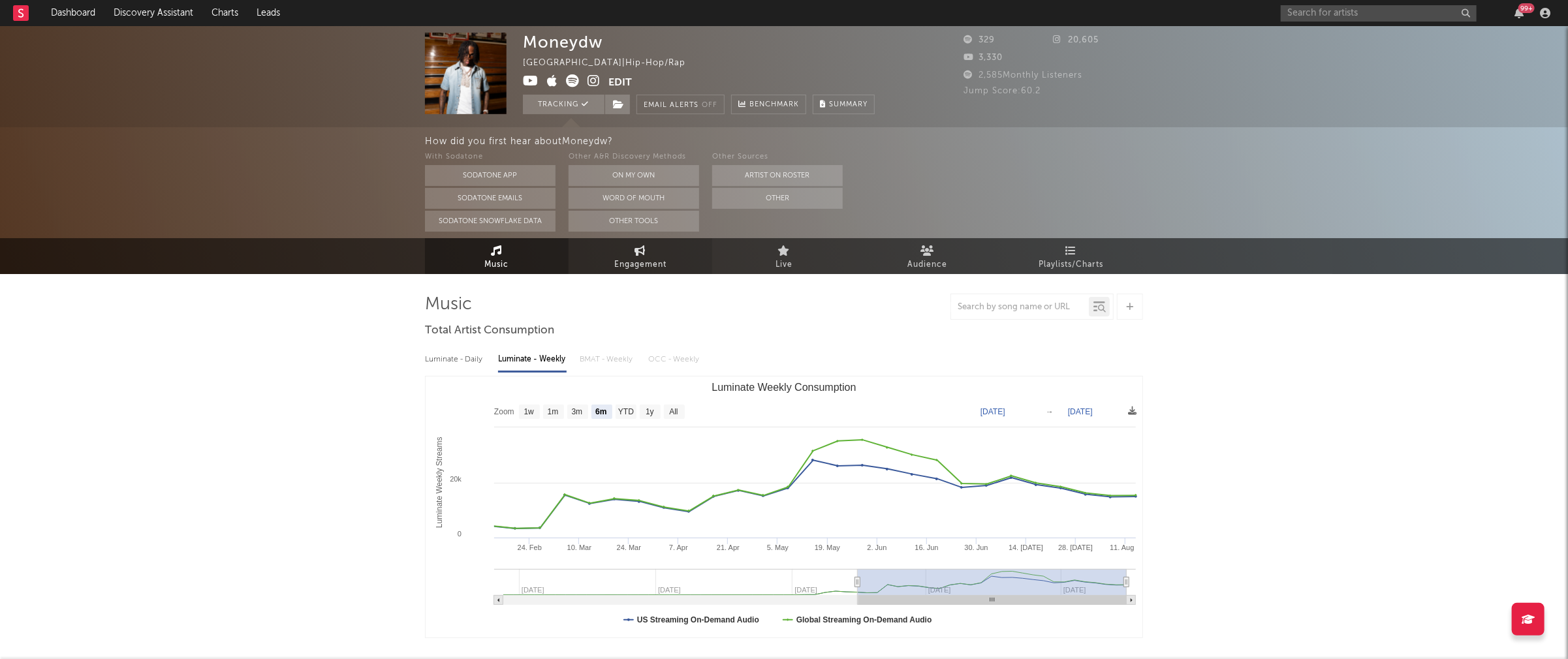
click at [640, 268] on span "Engagement" at bounding box center [640, 264] width 52 height 15
select select "1w"
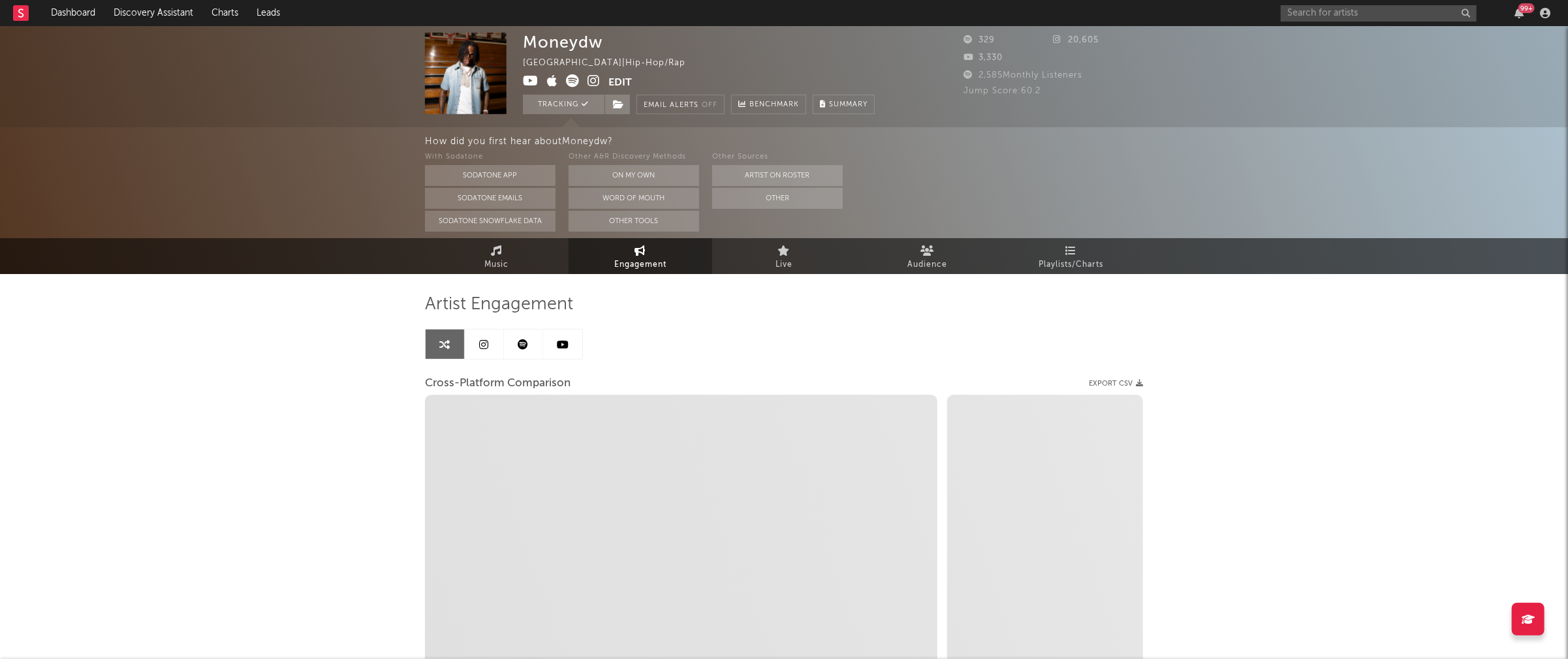
select select "1m"
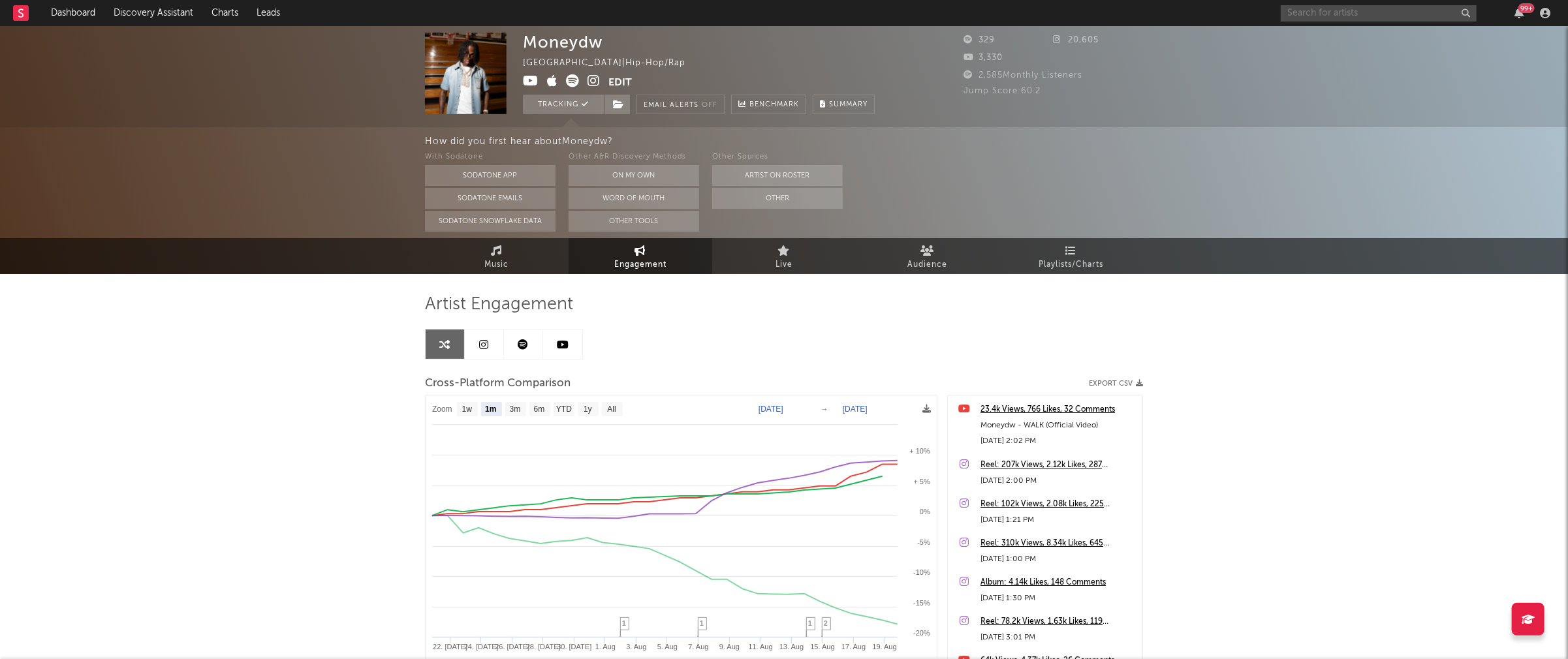
click at [1180, 9] on input "text" at bounding box center [1378, 13] width 196 height 16
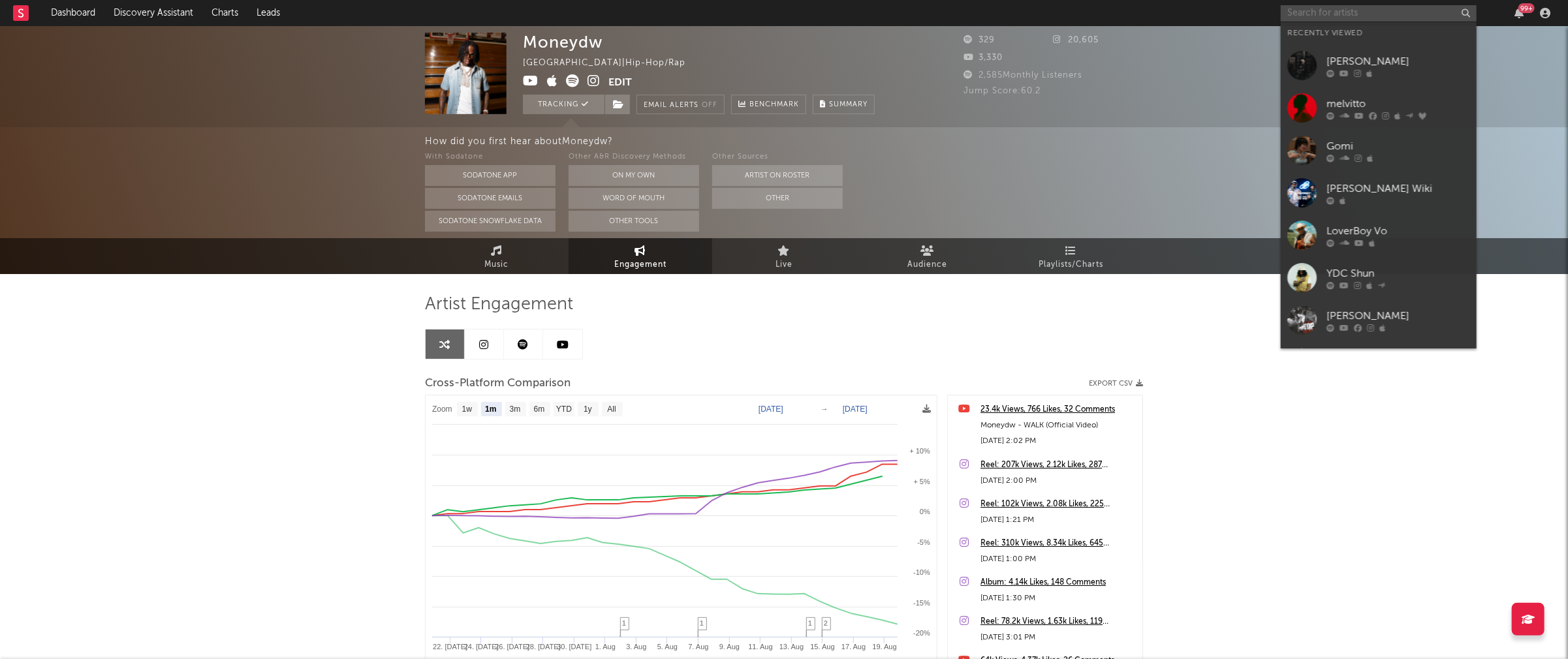
paste input "Cayo"
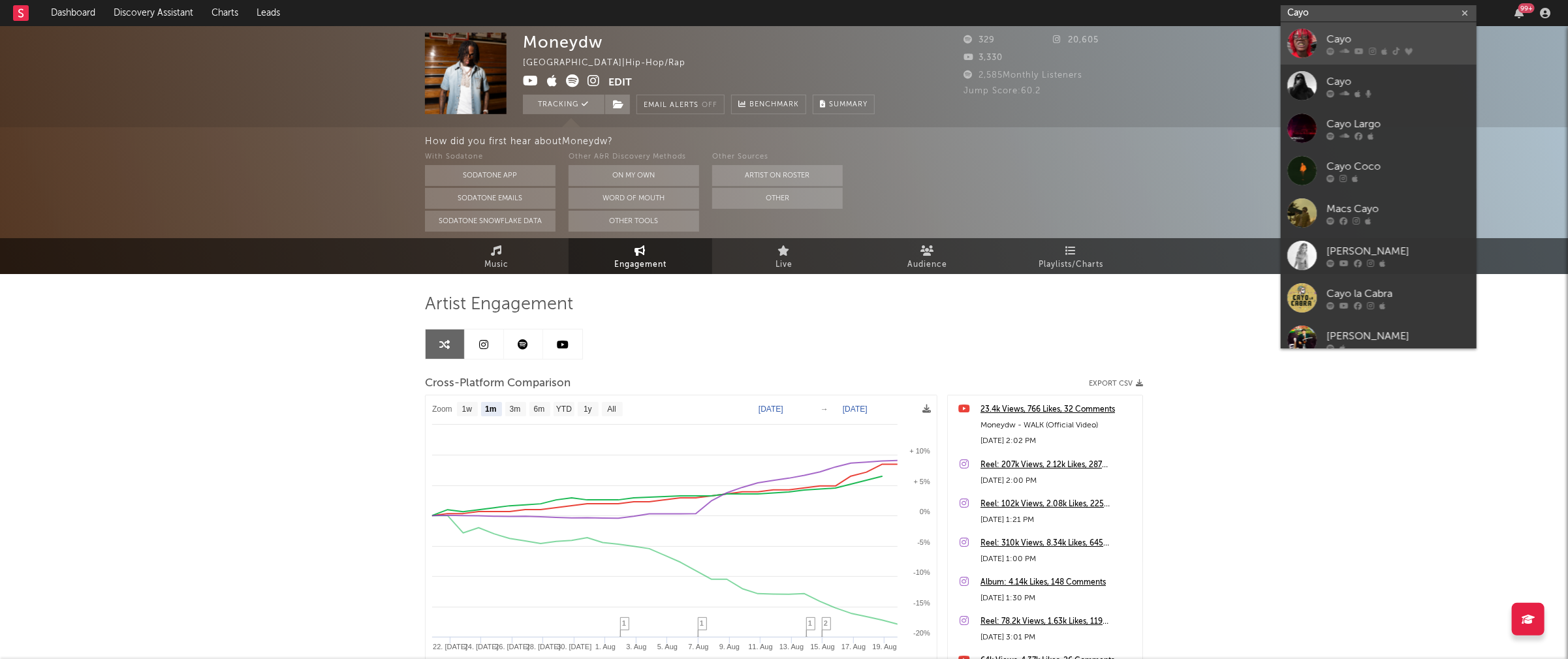
type input "Cayo"
click at [1180, 33] on div "Cayo" at bounding box center [1398, 39] width 144 height 15
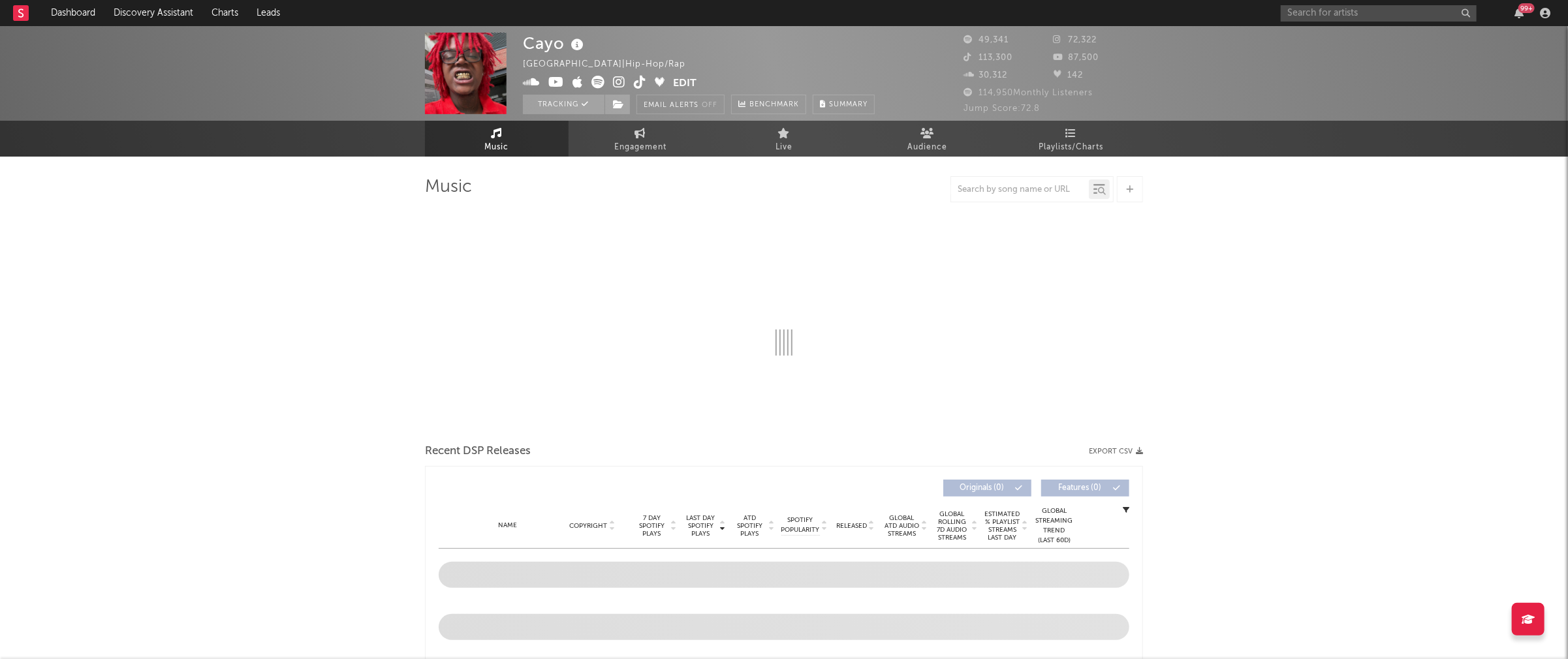
select select "6m"
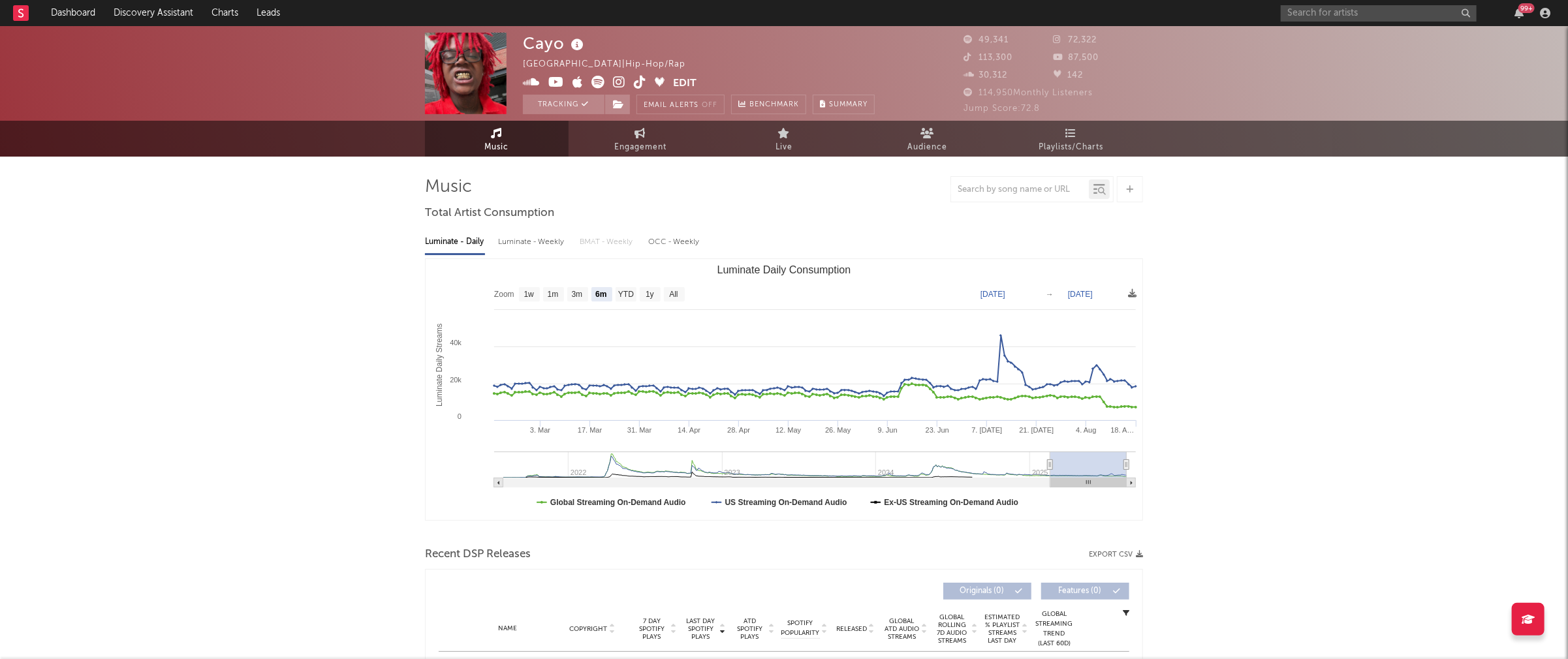
click at [517, 245] on div "Luminate - Weekly" at bounding box center [532, 242] width 68 height 22
select select "6m"
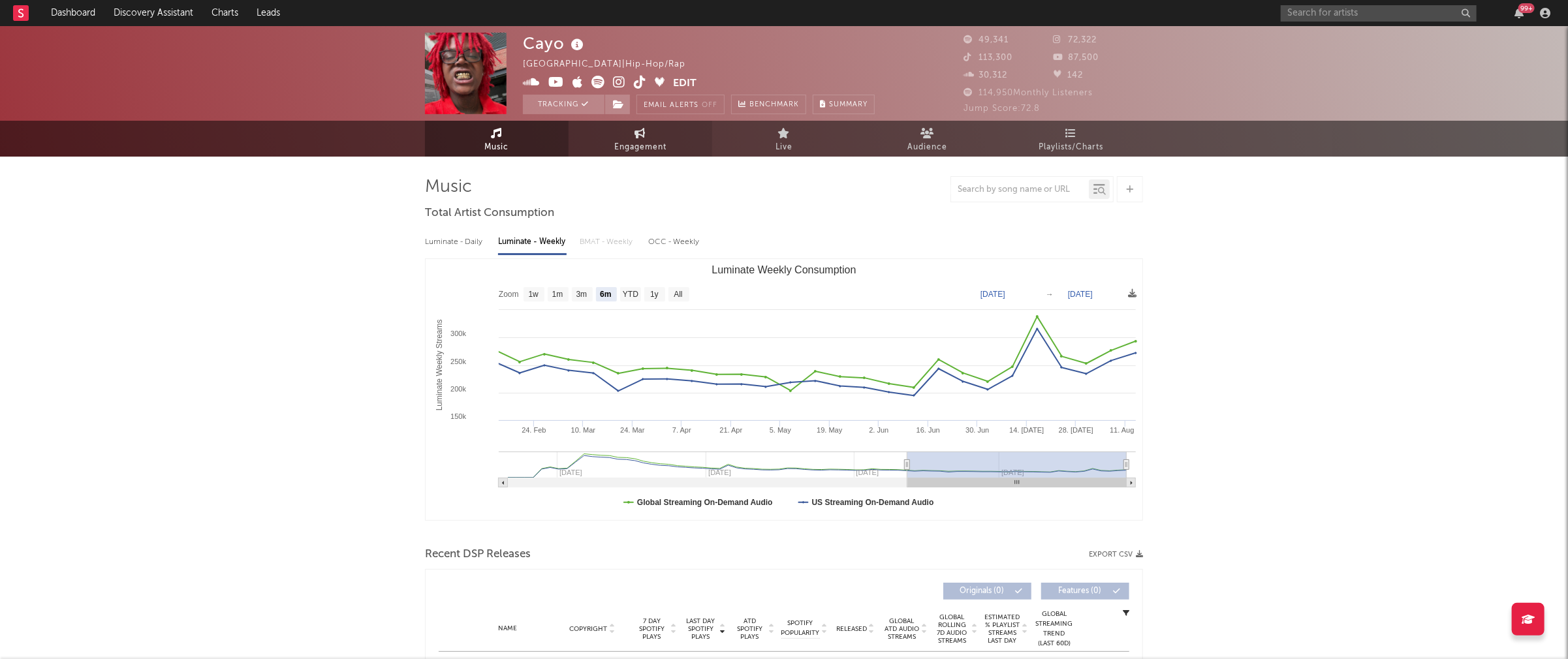
click at [639, 145] on span "Engagement" at bounding box center [640, 147] width 52 height 15
select select "1w"
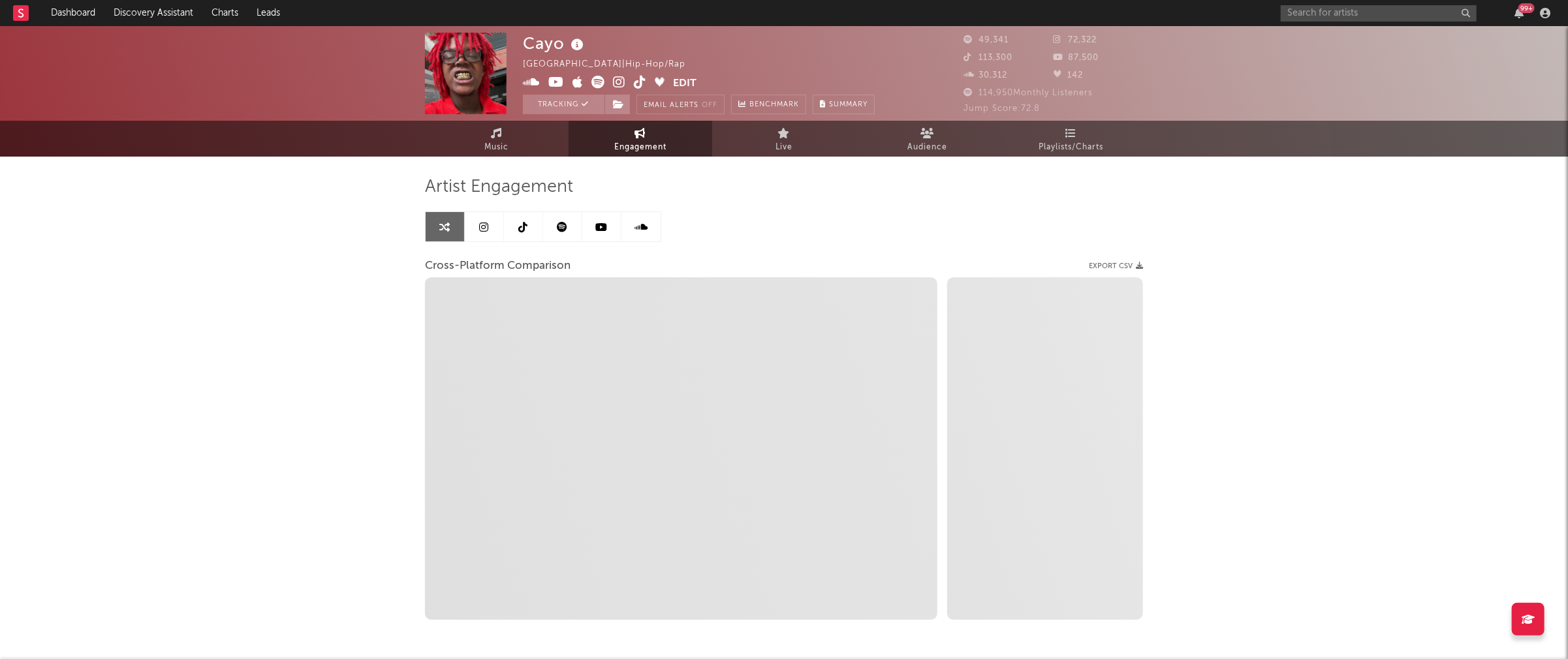
click at [615, 78] on icon at bounding box center [618, 82] width 12 height 13
select select "1m"
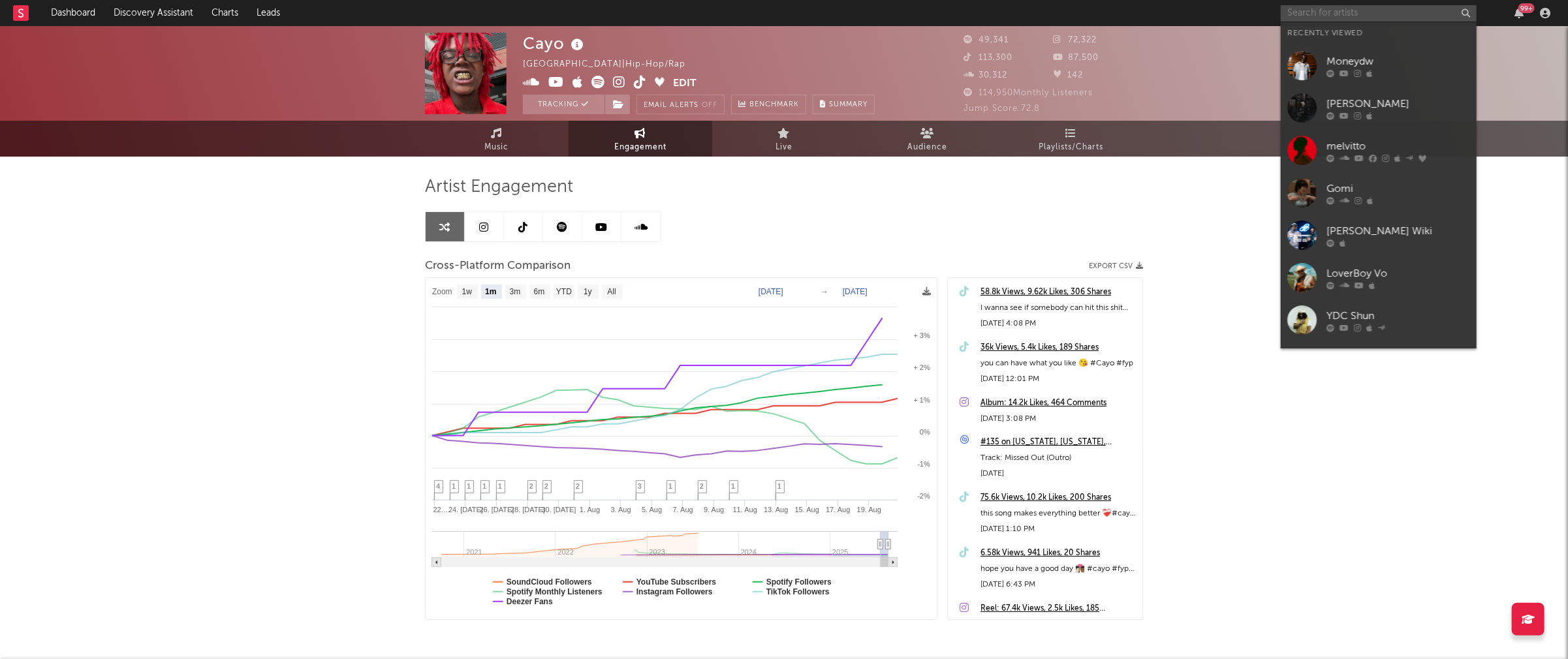
click at [1180, 11] on input "text" at bounding box center [1378, 13] width 196 height 16
paste input "[PERSON_NAME]"
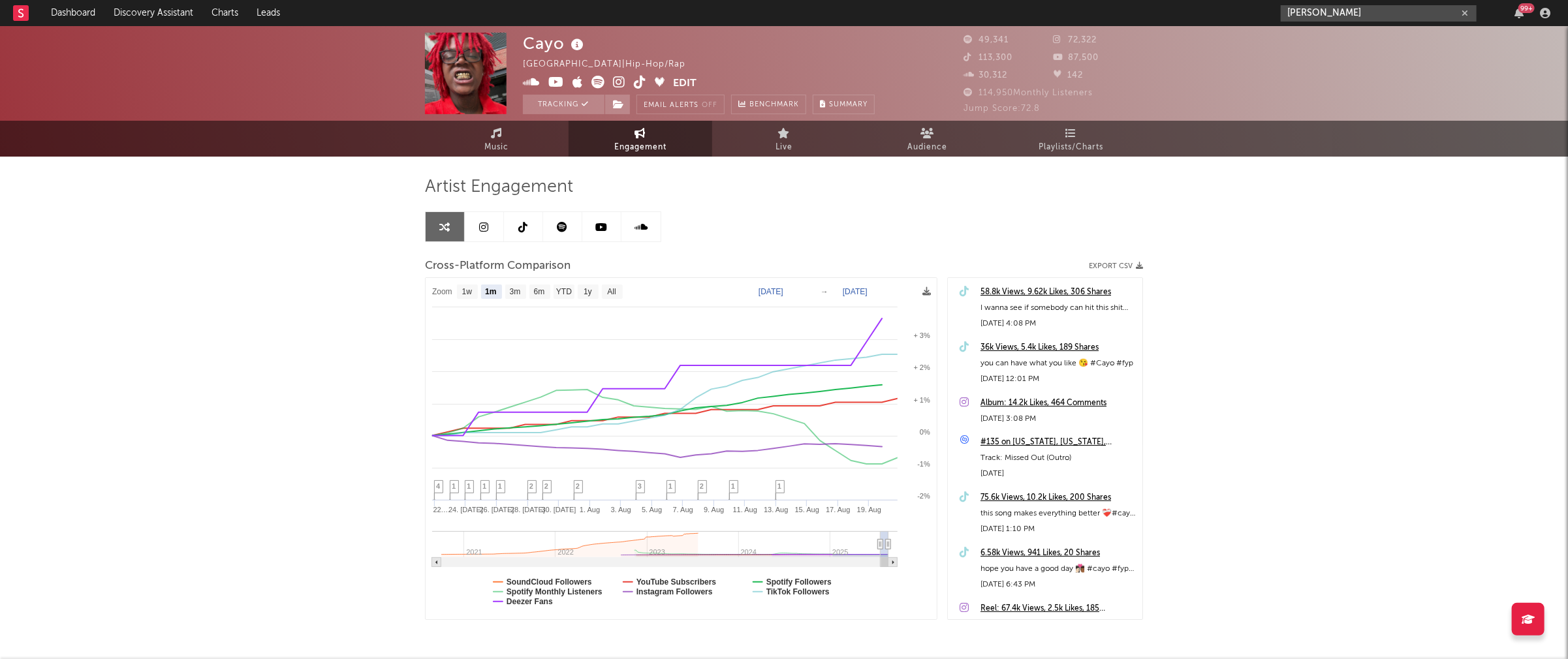
type input "[PERSON_NAME]"
